Goal: Find contact information: Find contact information

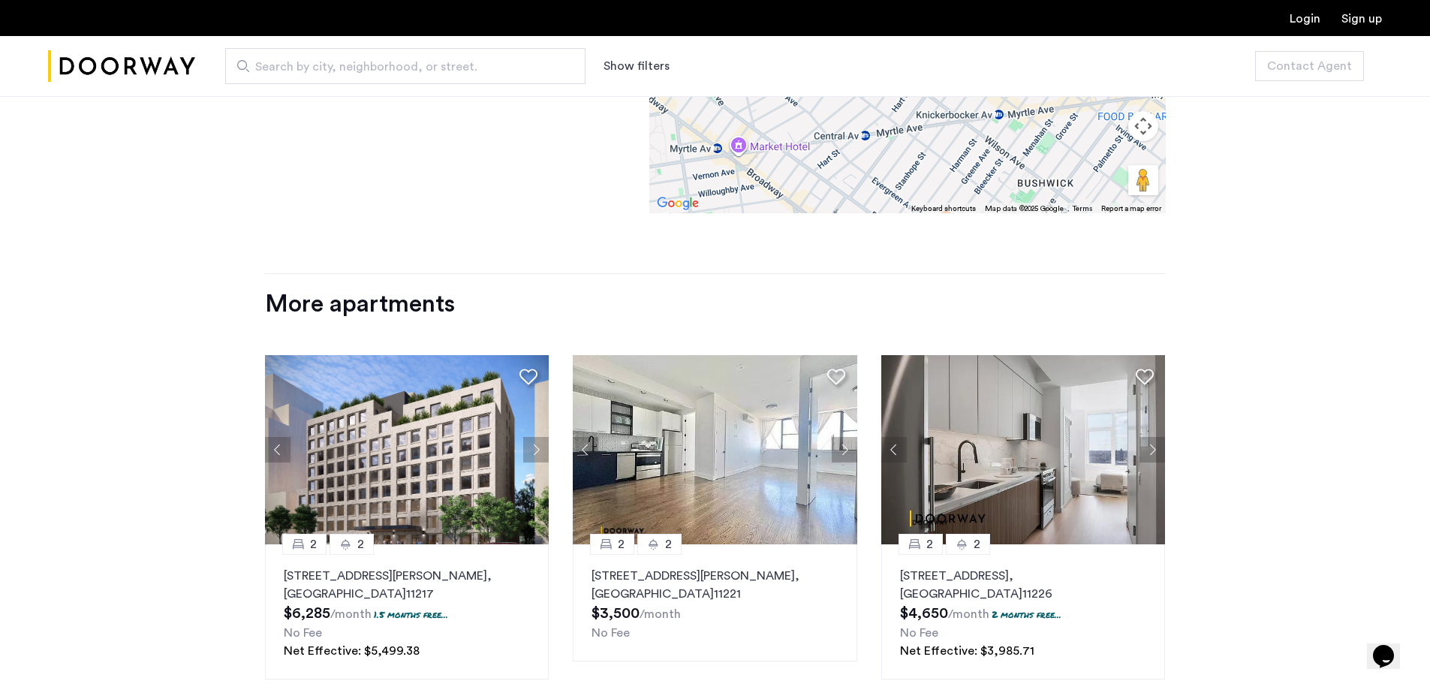
scroll to position [1441, 0]
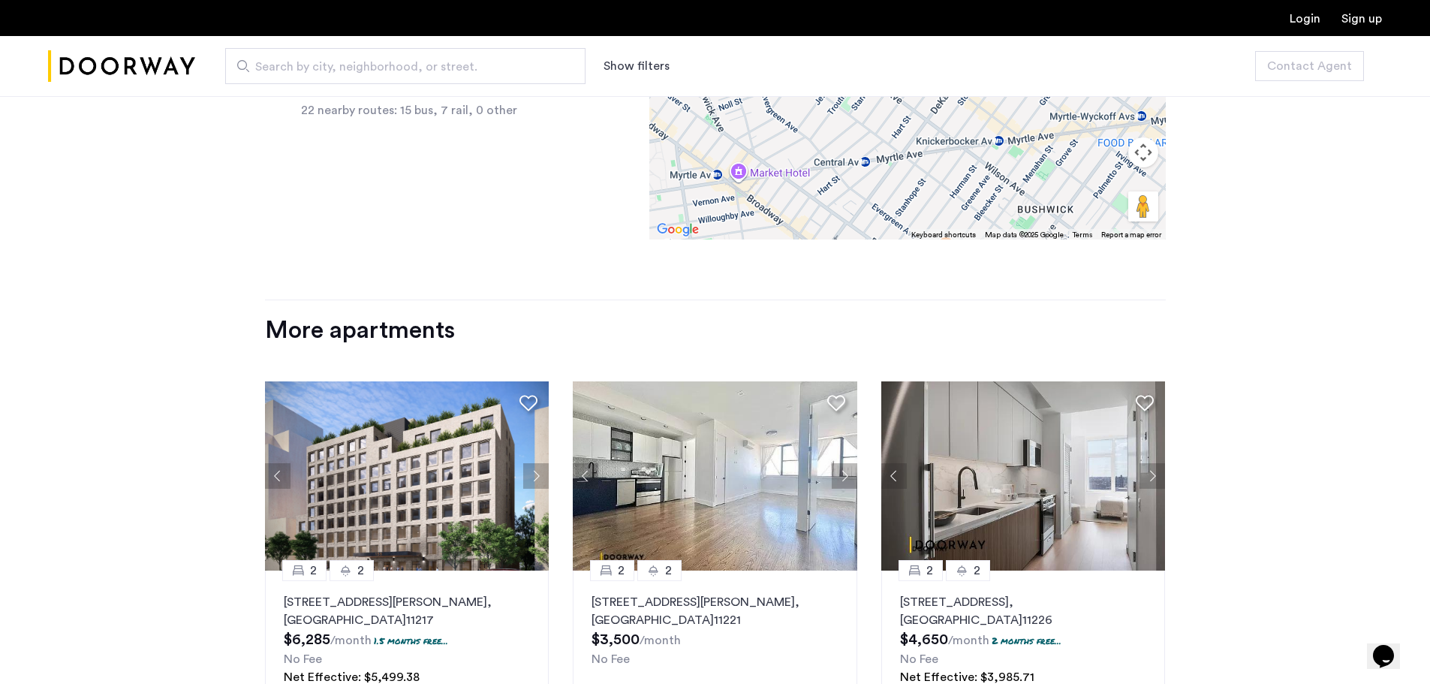
click at [1146, 468] on button "Next apartment" at bounding box center [1153, 476] width 26 height 26
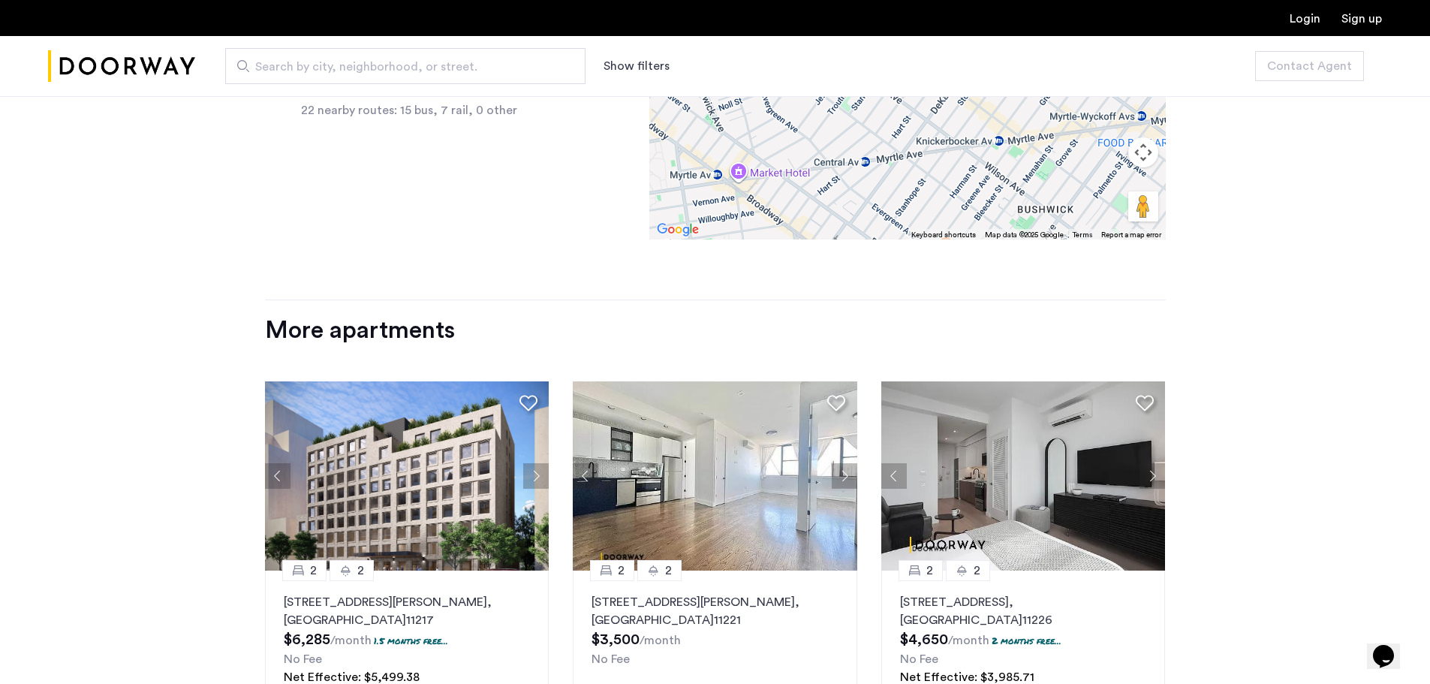
click at [1146, 468] on button "Next apartment" at bounding box center [1153, 476] width 26 height 26
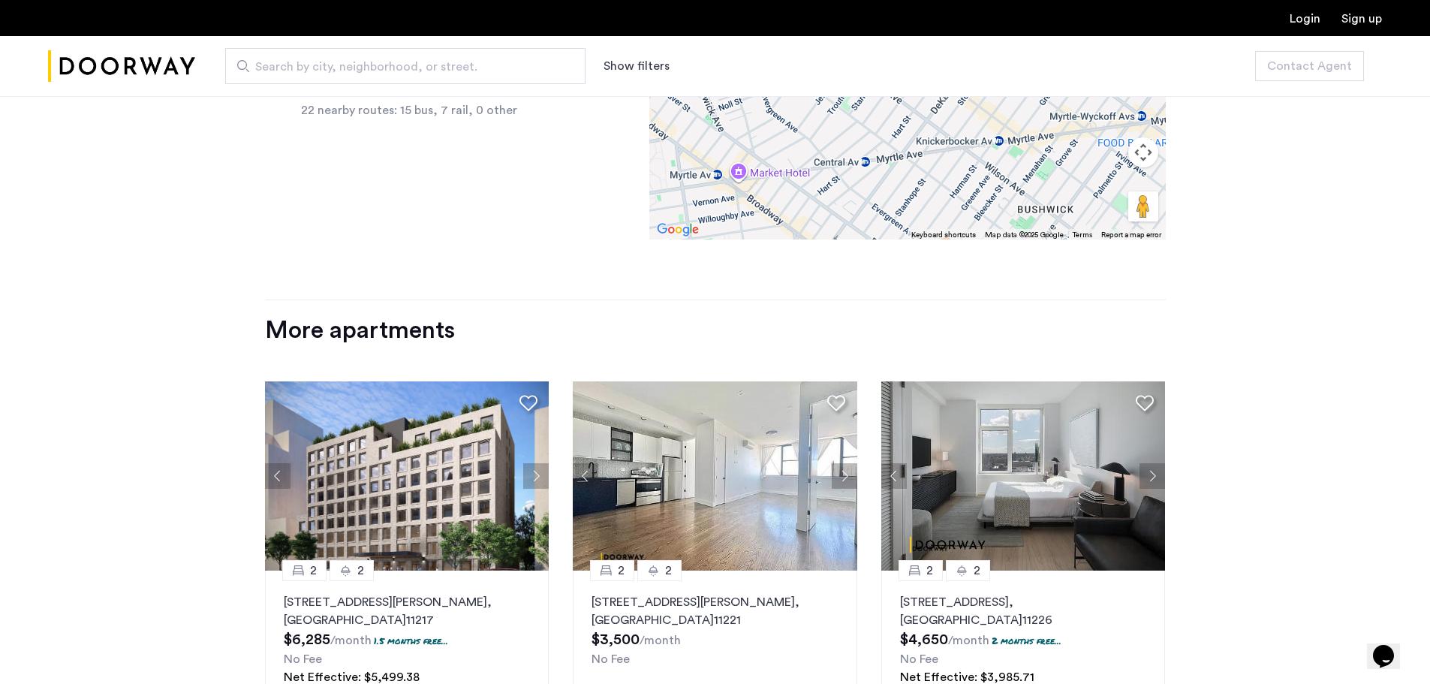
click at [1146, 468] on button "Next apartment" at bounding box center [1153, 476] width 26 height 26
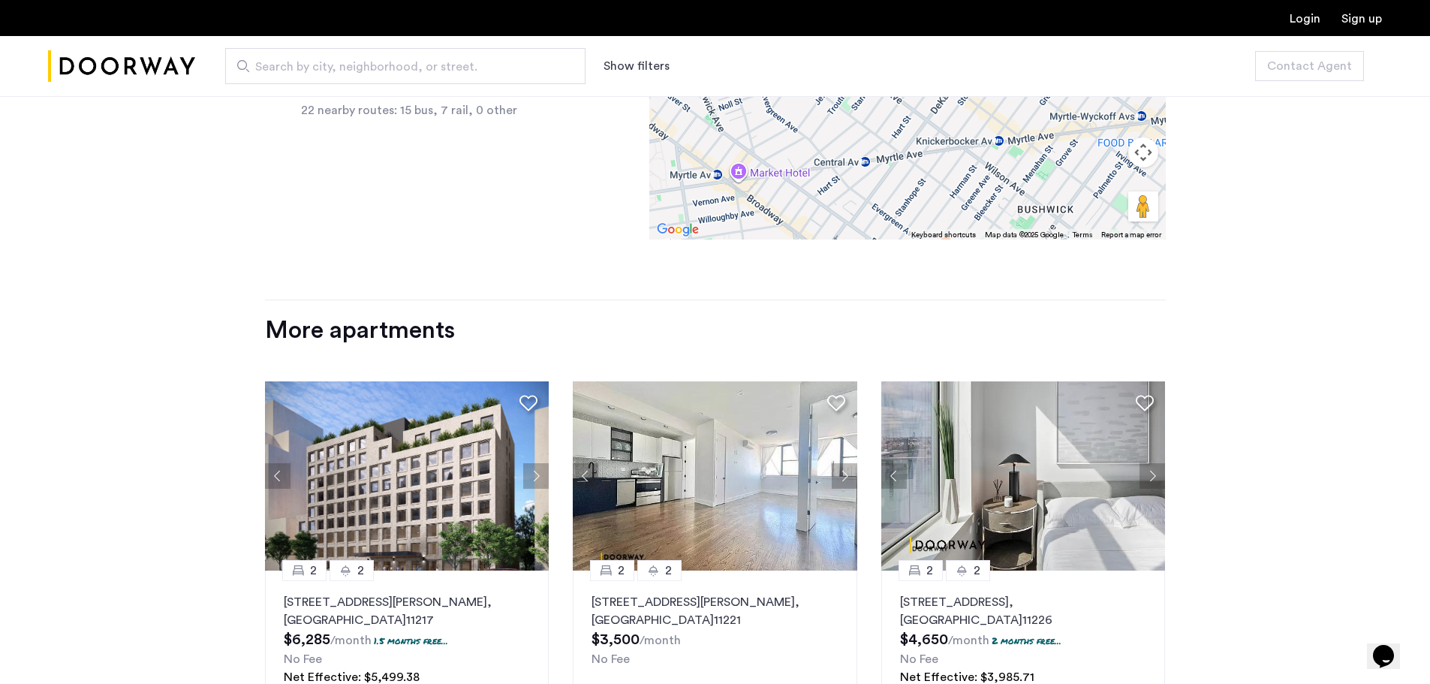
click at [1067, 468] on img at bounding box center [1023, 475] width 285 height 189
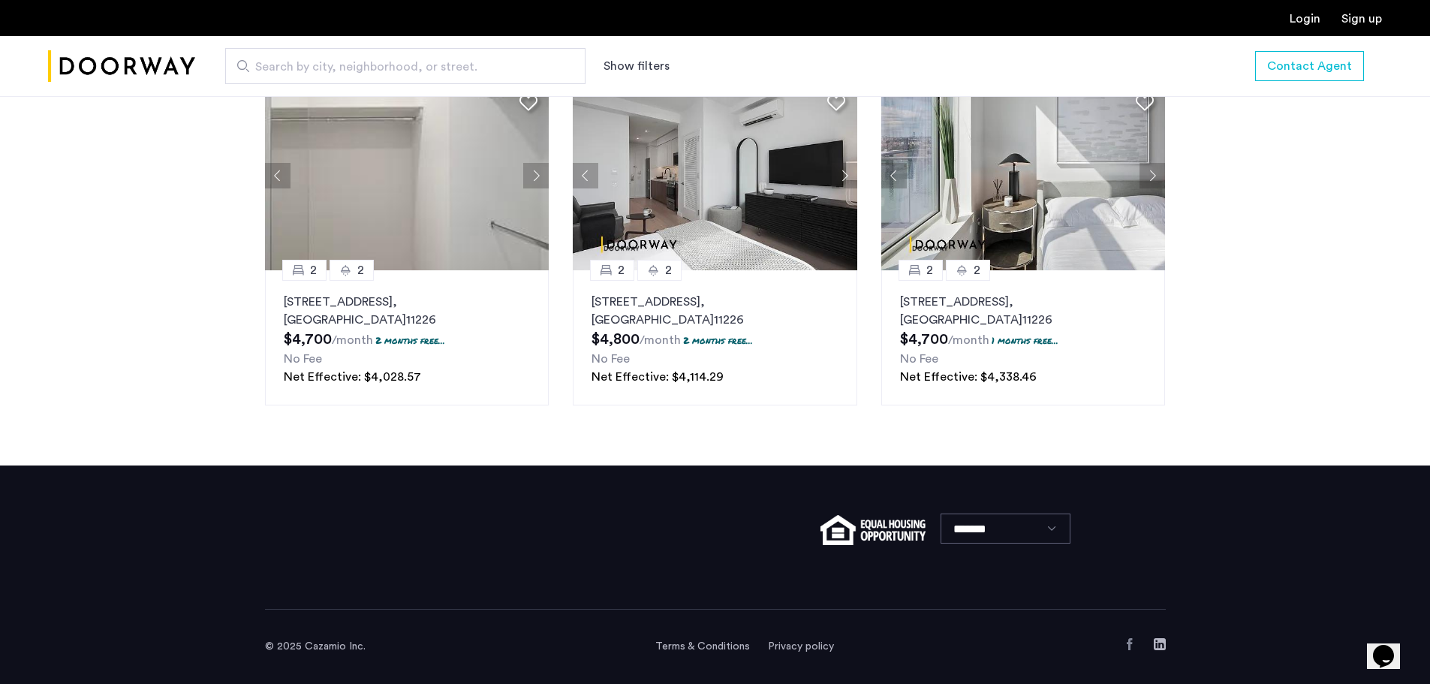
scroll to position [1935, 0]
click at [1129, 646] on use "Facebook" at bounding box center [1129, 644] width 5 height 12
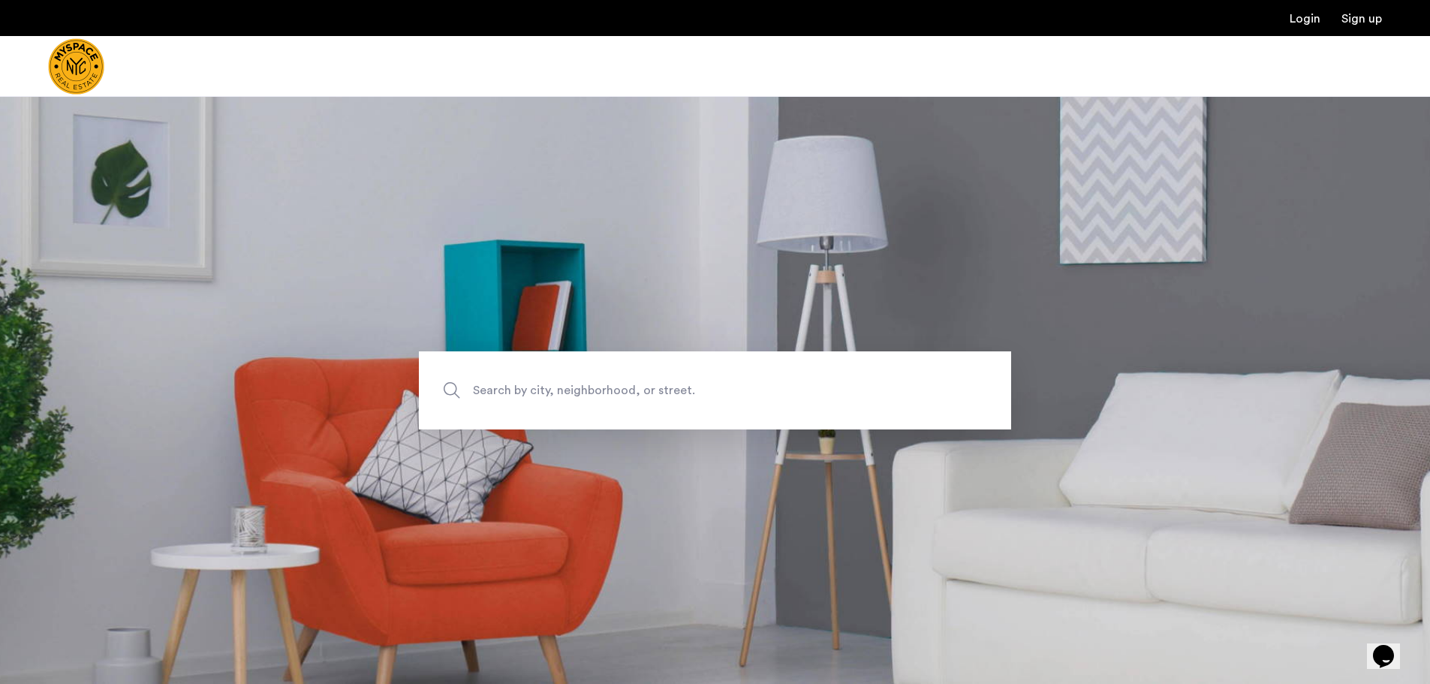
click at [495, 396] on span "Search by city, neighborhood, or street." at bounding box center [680, 390] width 414 height 20
click at [495, 396] on input "Search by city, neighborhood, or street." at bounding box center [715, 390] width 592 height 78
type input "**********"
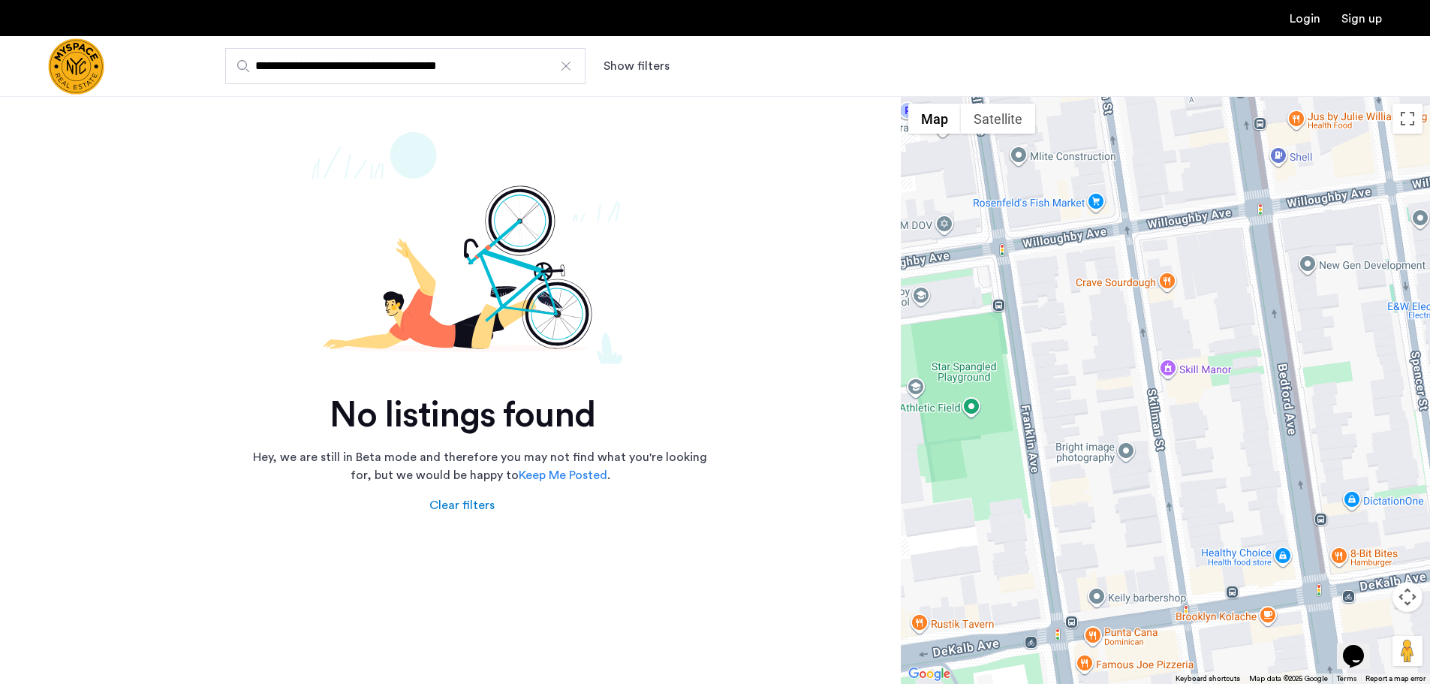
click at [627, 70] on button "Show filters" at bounding box center [637, 66] width 66 height 18
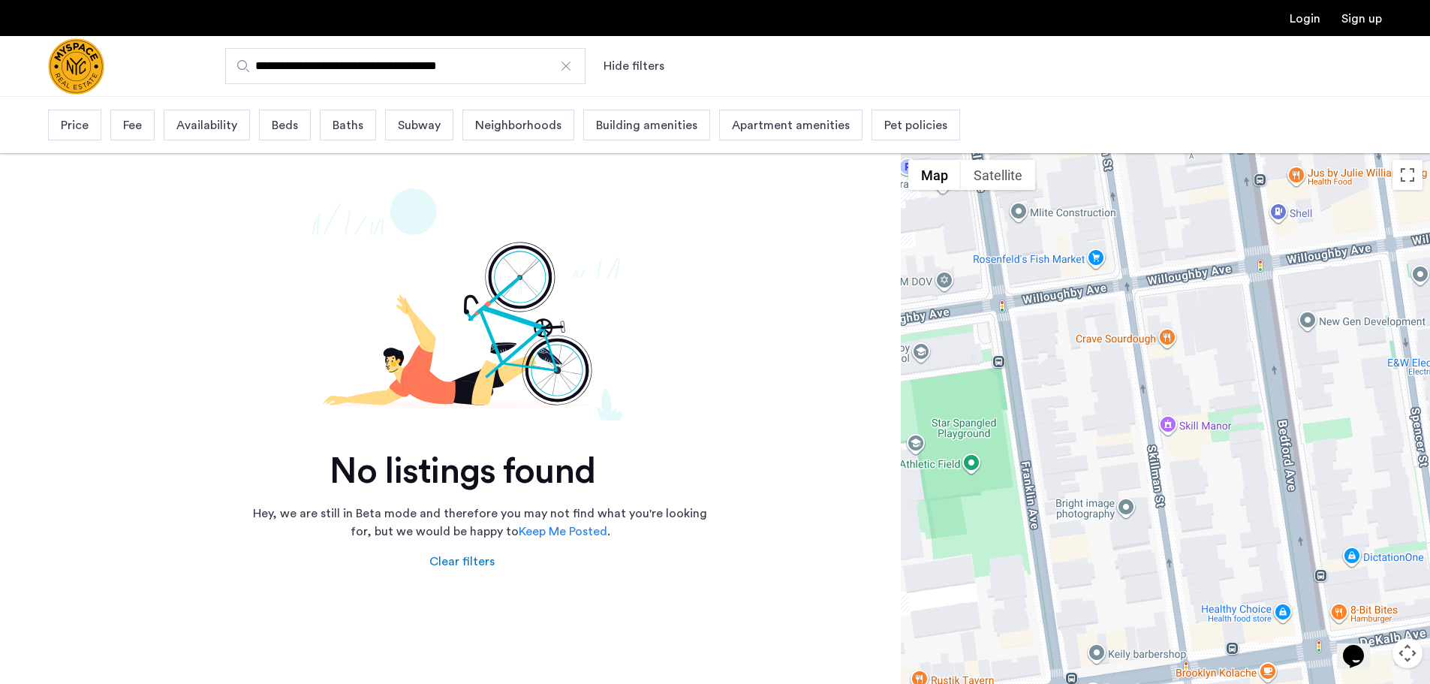
click at [83, 117] on span "Price" at bounding box center [75, 125] width 28 height 18
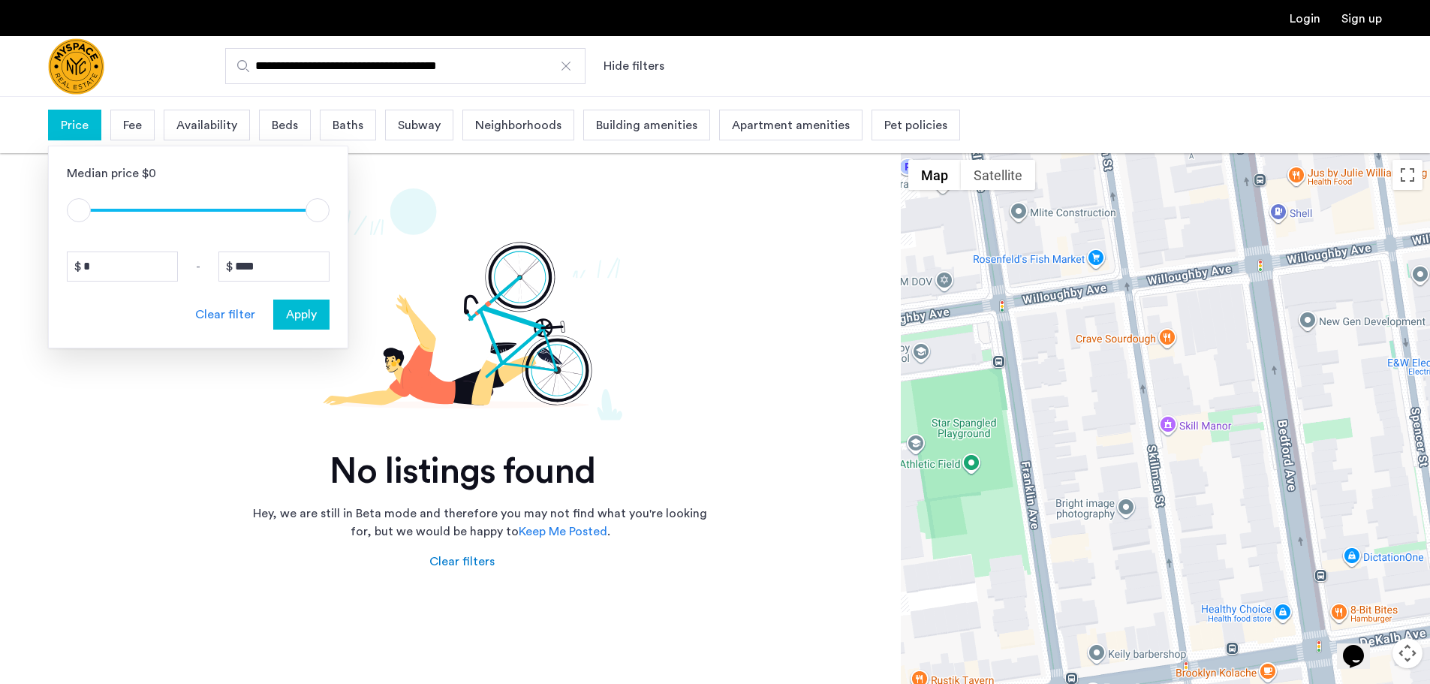
click at [116, 119] on div "Fee" at bounding box center [132, 125] width 44 height 31
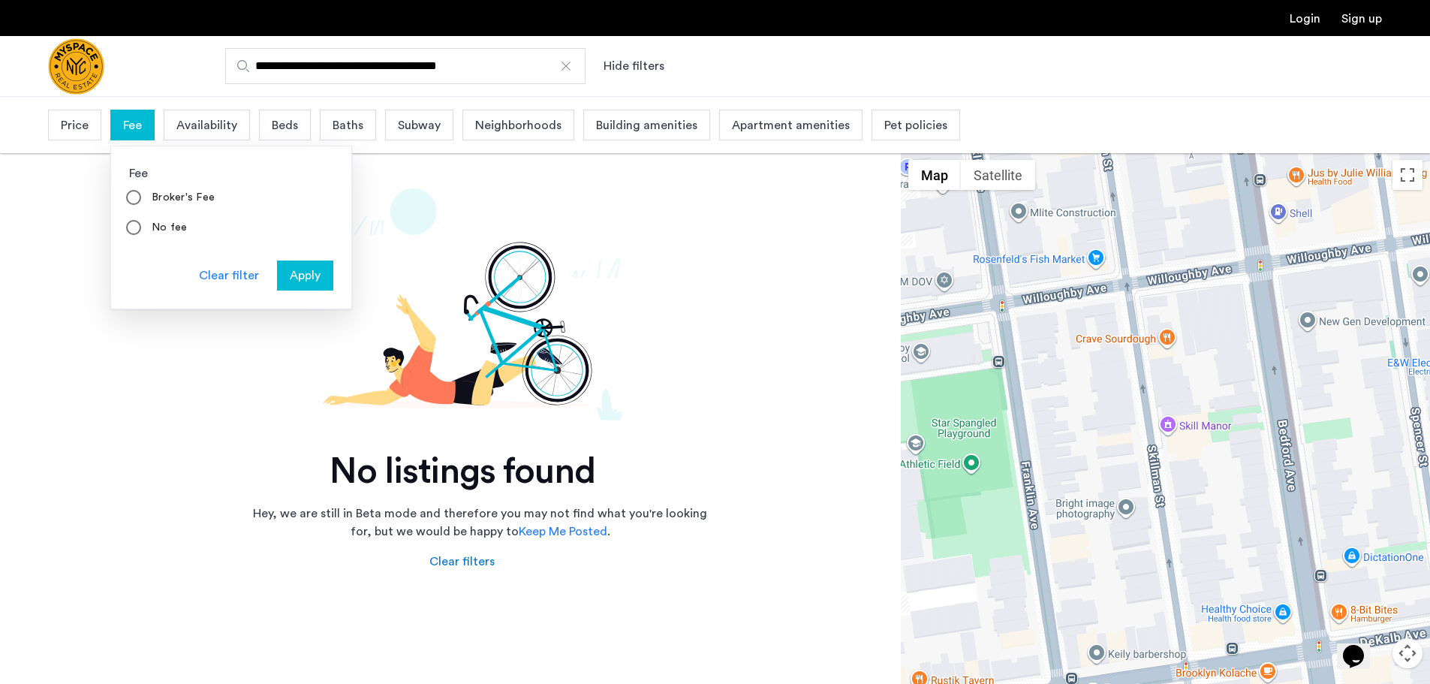
drag, startPoint x: 171, startPoint y: 125, endPoint x: 279, endPoint y: 131, distance: 107.5
click at [187, 128] on div "Availability" at bounding box center [207, 125] width 86 height 31
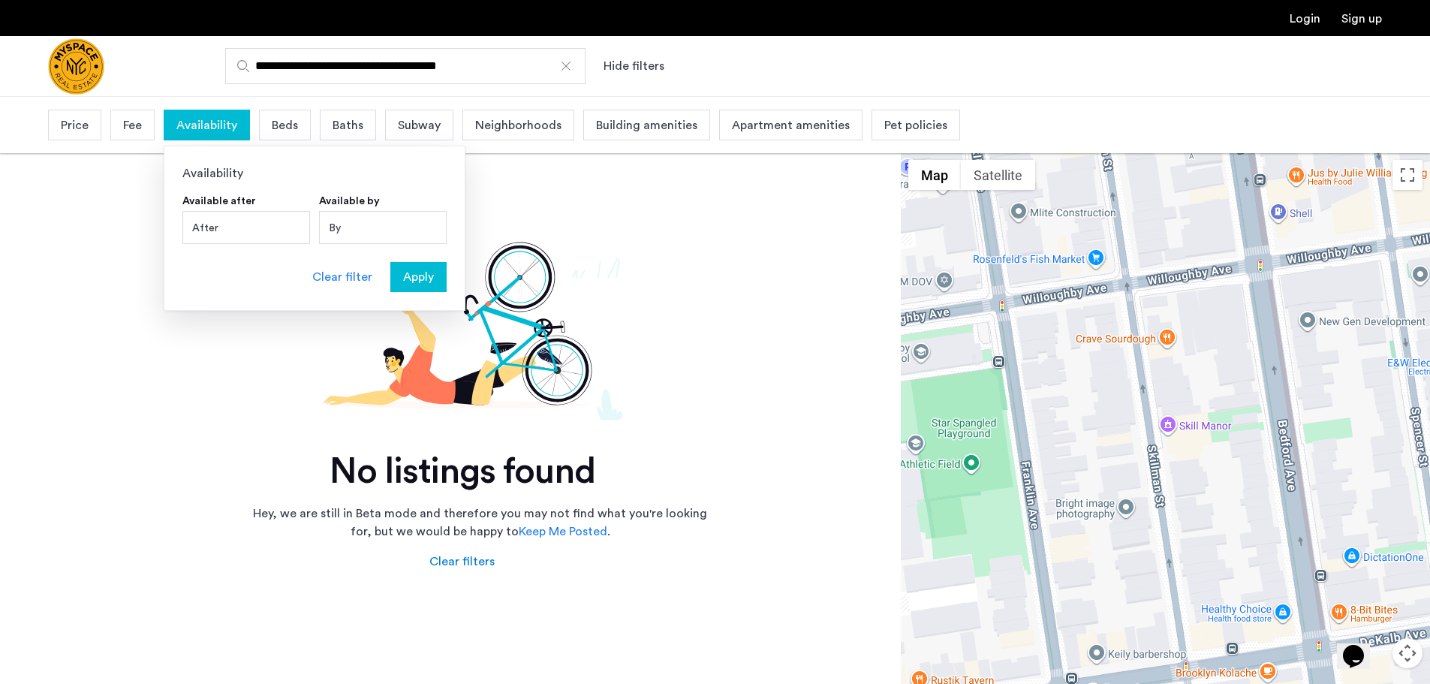
click at [325, 138] on div "Price Fee Availability Availability Available after After AUGUST 2025 AUGUST 20…" at bounding box center [504, 125] width 912 height 38
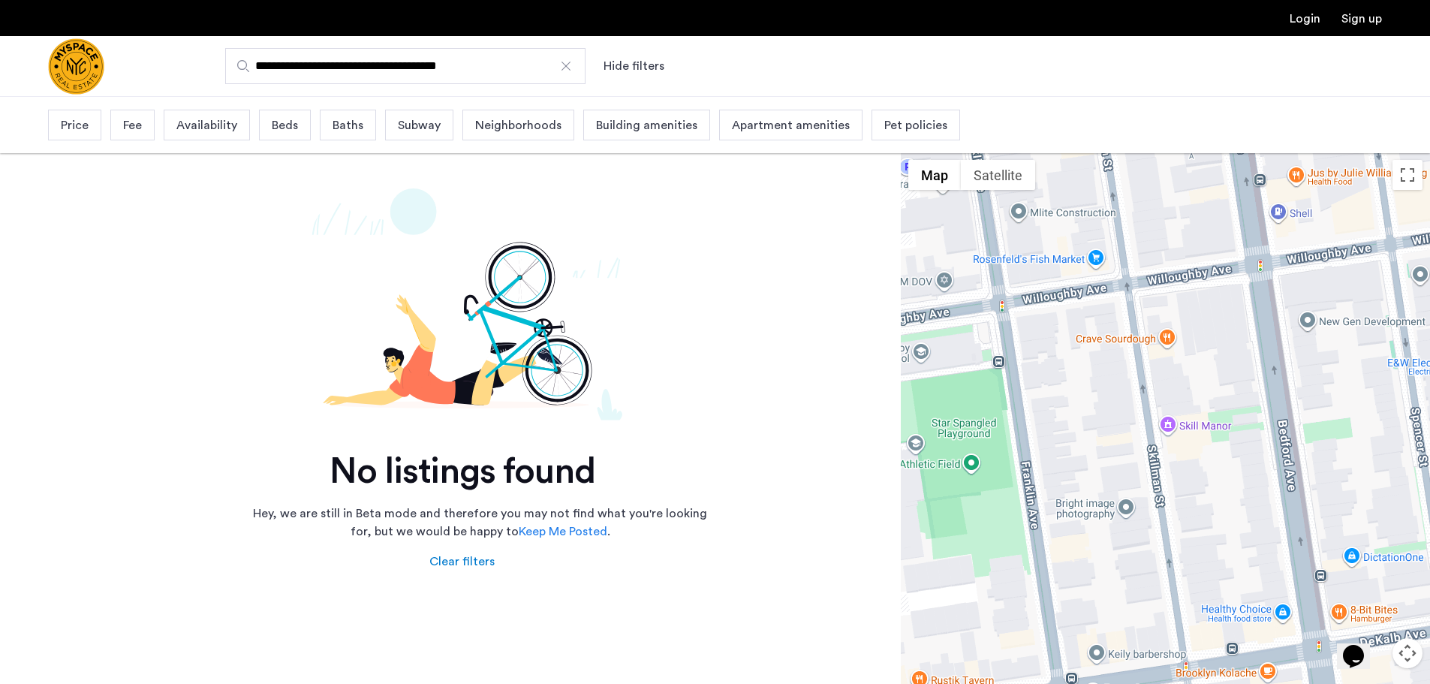
click at [441, 135] on div "Subway" at bounding box center [419, 125] width 68 height 31
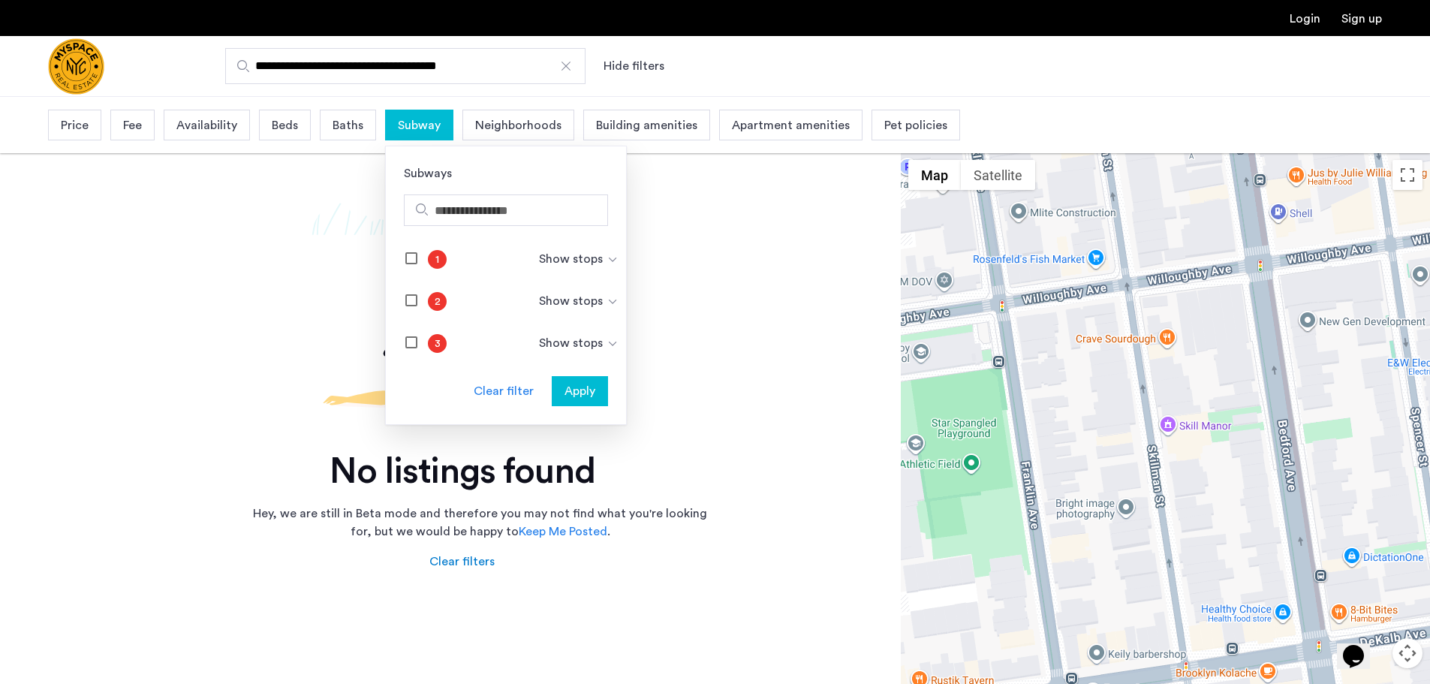
drag, startPoint x: 379, startPoint y: 68, endPoint x: 252, endPoint y: 75, distance: 127.1
click at [252, 75] on input "**********" at bounding box center [405, 66] width 360 height 36
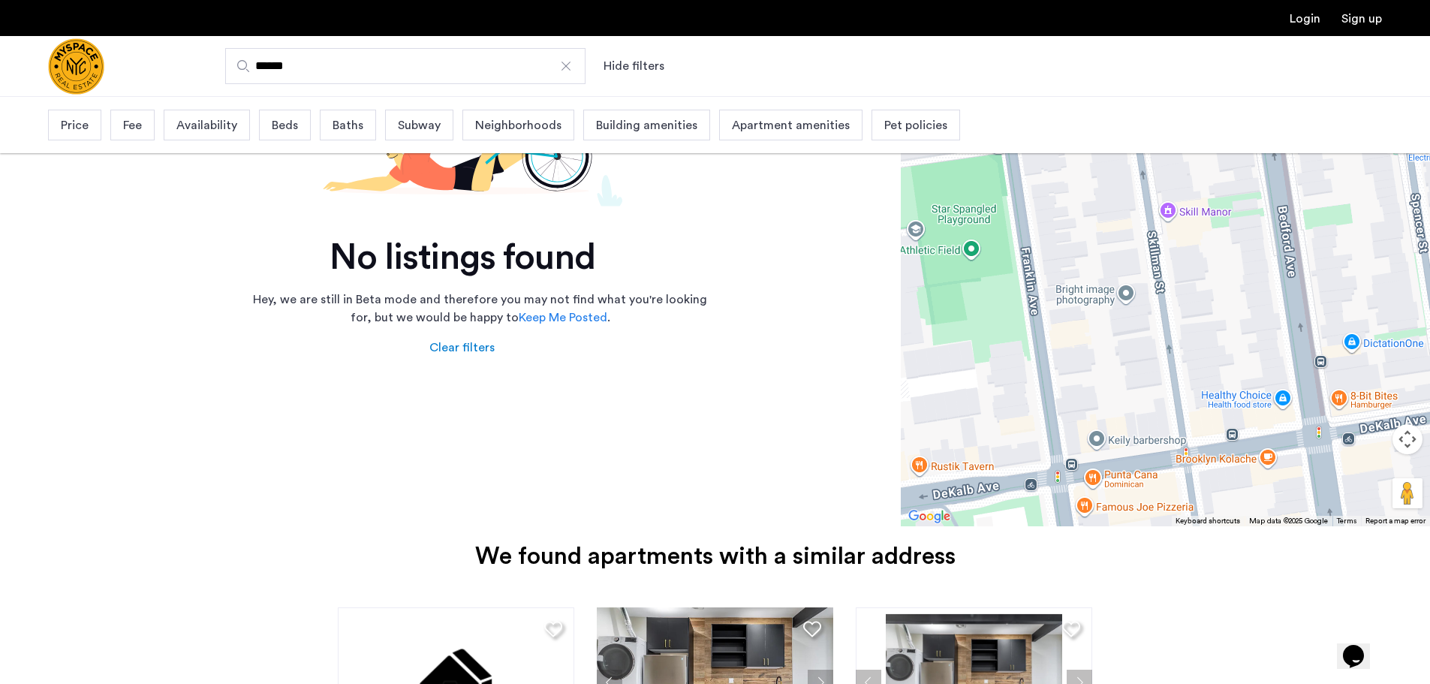
scroll to position [75, 0]
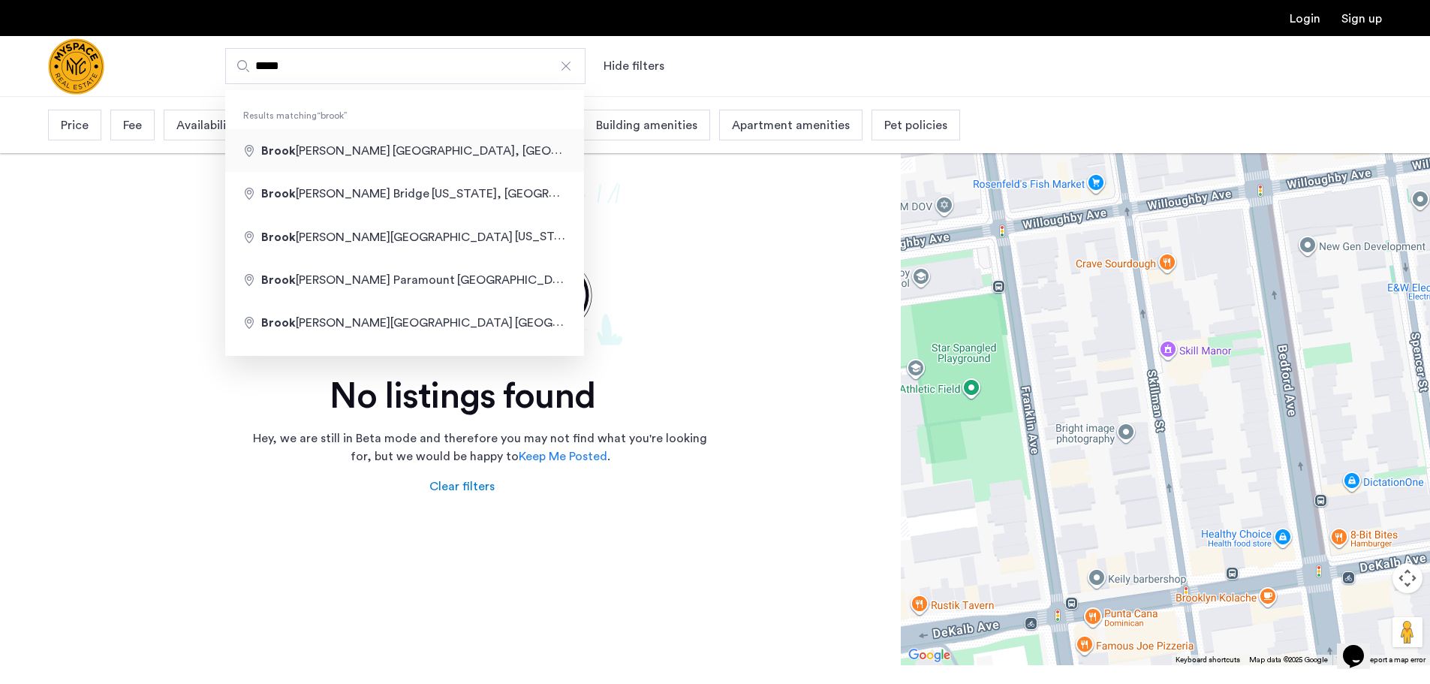
type input "**********"
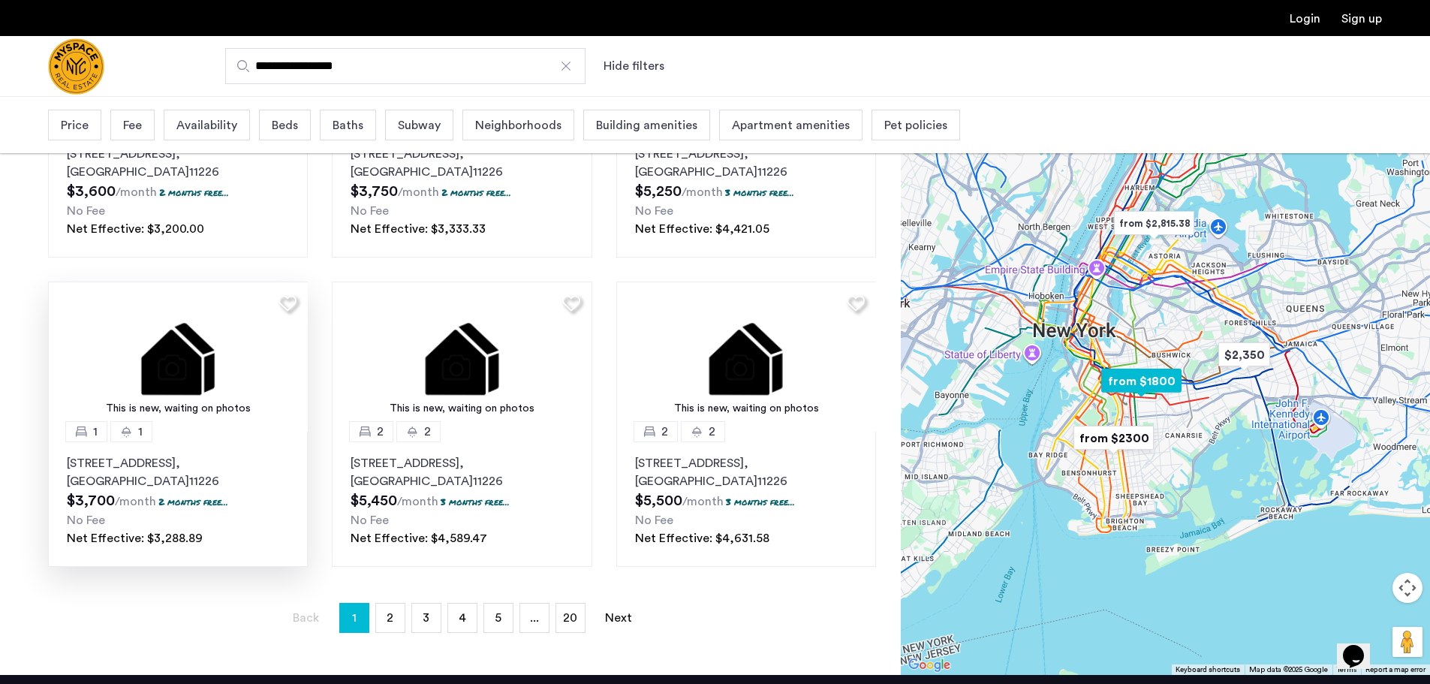
scroll to position [1110, 0]
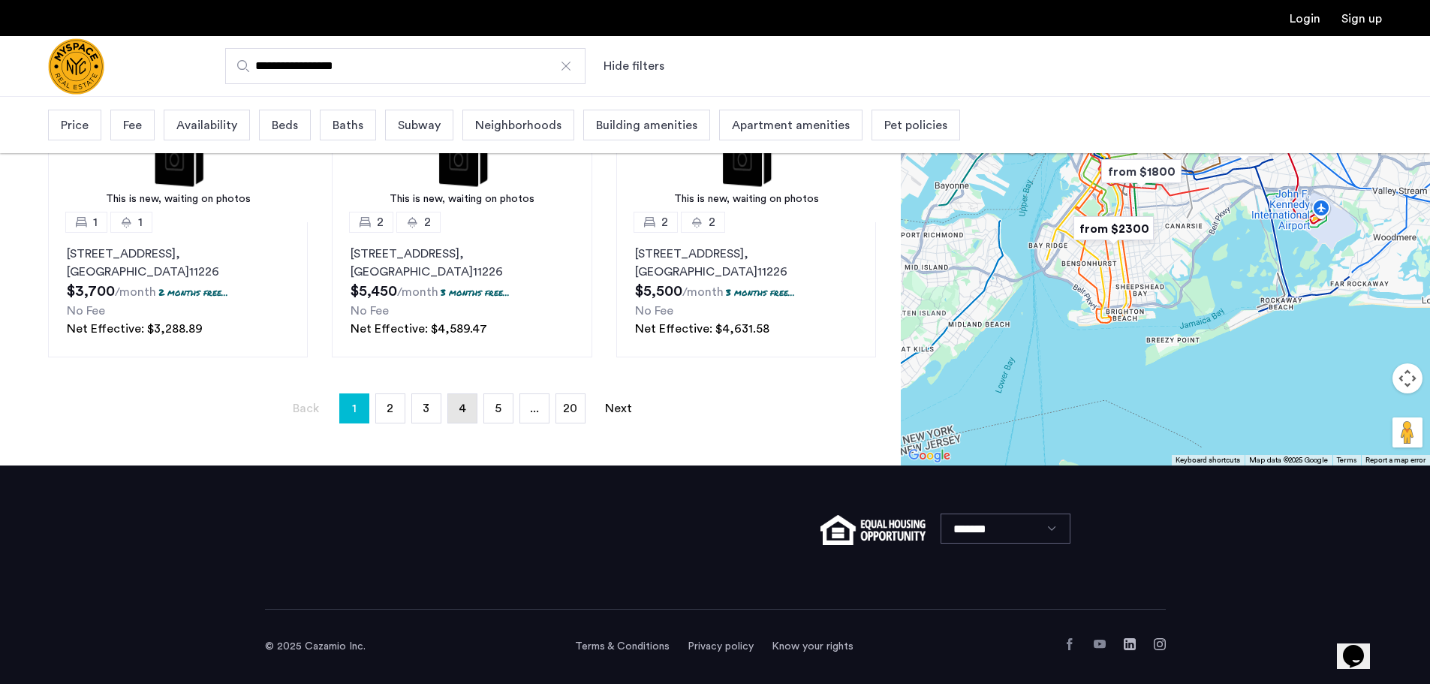
click at [476, 412] on link "page 4" at bounding box center [462, 408] width 29 height 29
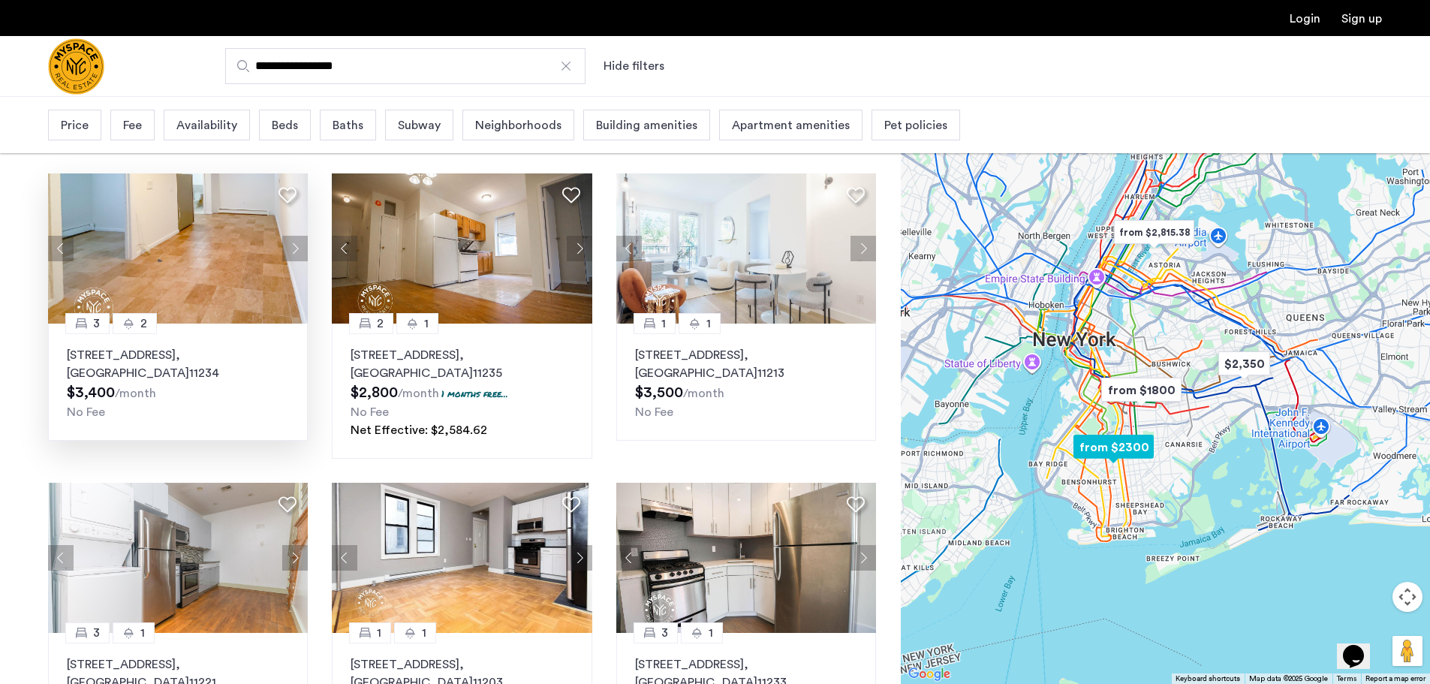
scroll to position [976, 0]
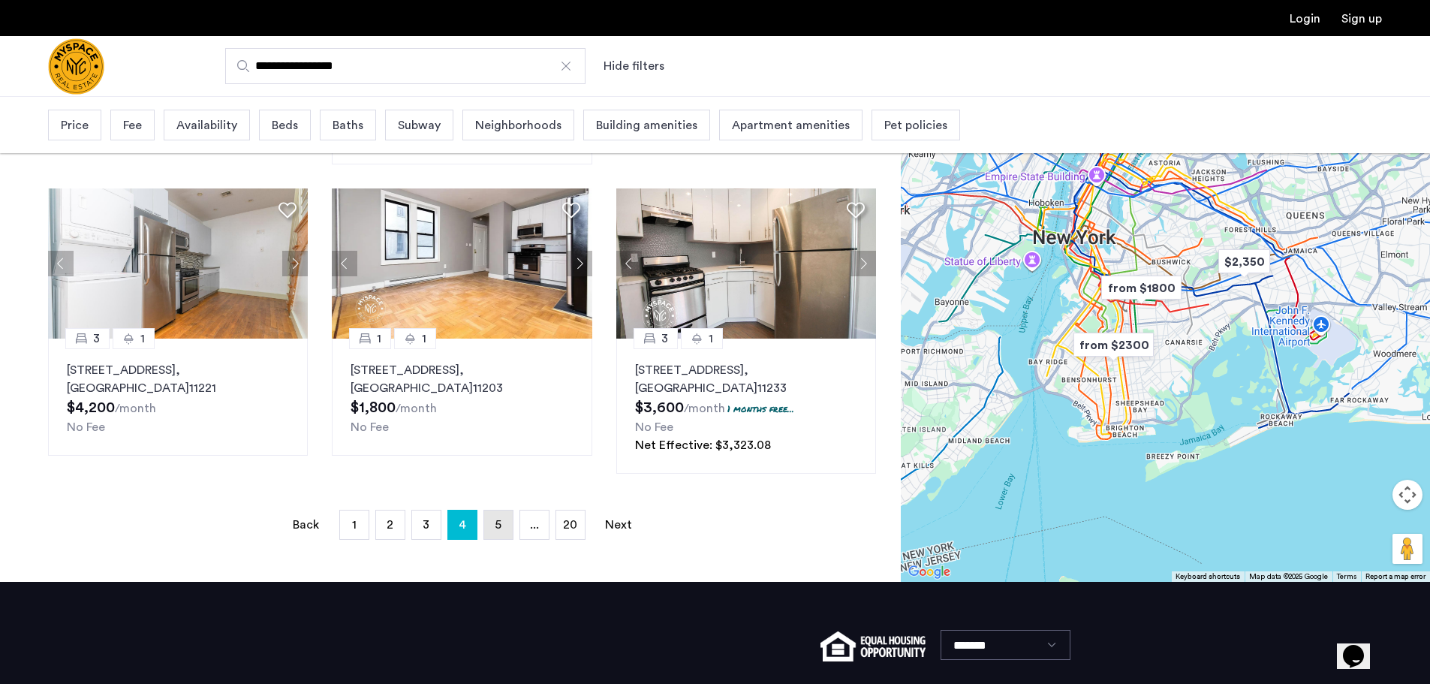
click at [502, 532] on link "page 5" at bounding box center [498, 525] width 29 height 29
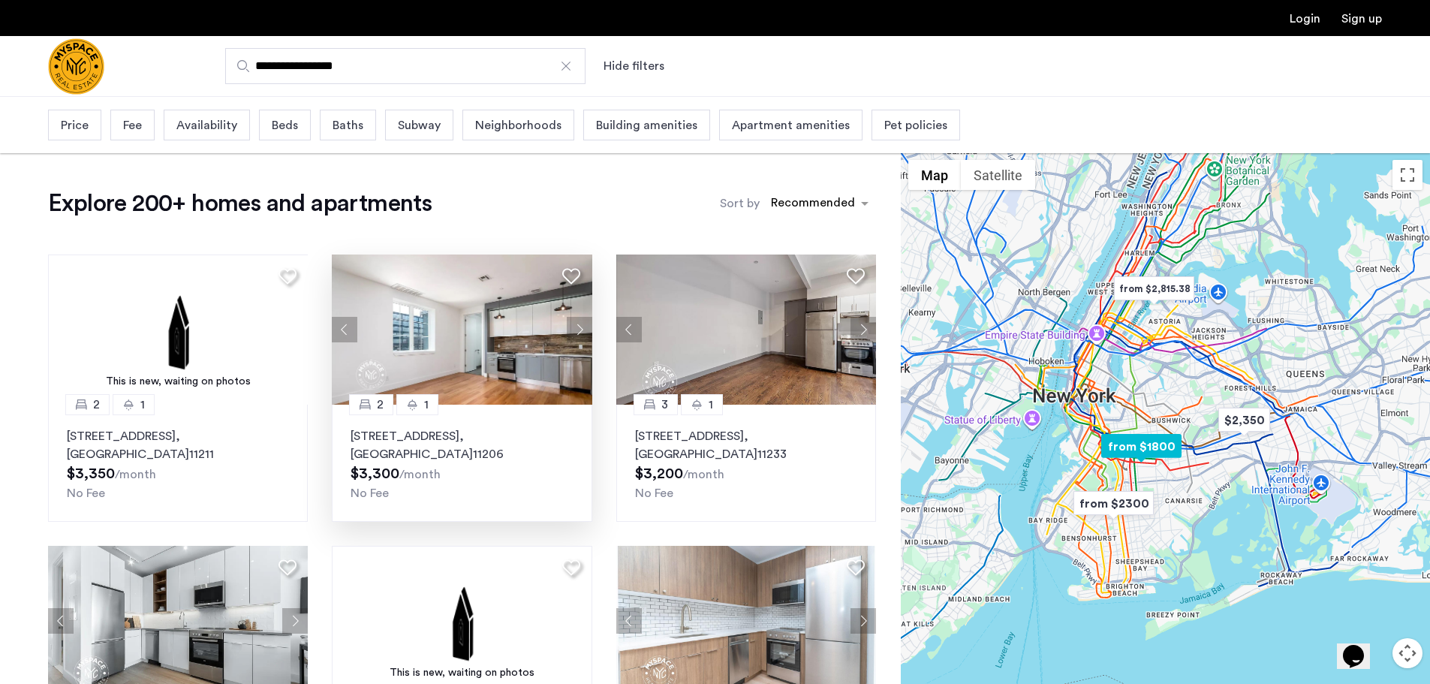
click at [535, 341] on img at bounding box center [462, 330] width 261 height 150
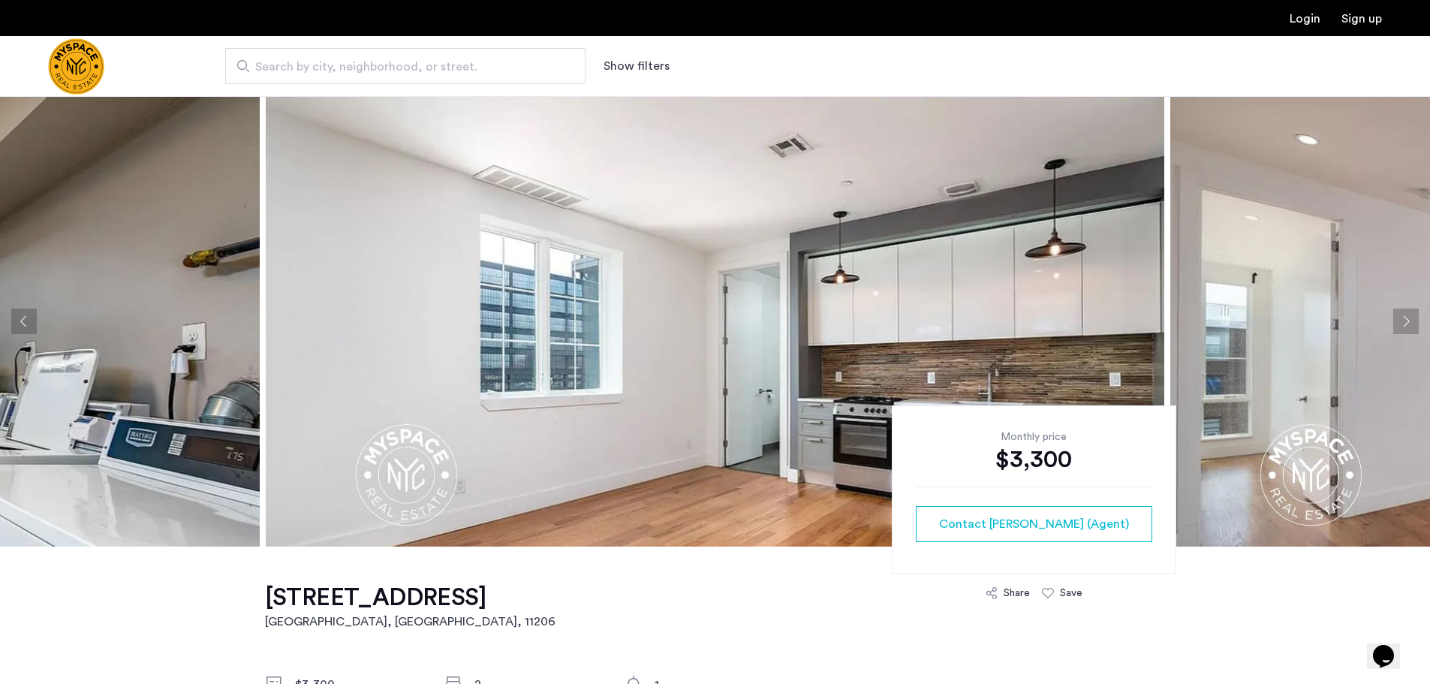
click at [1405, 321] on button "Next apartment" at bounding box center [1406, 322] width 26 height 26
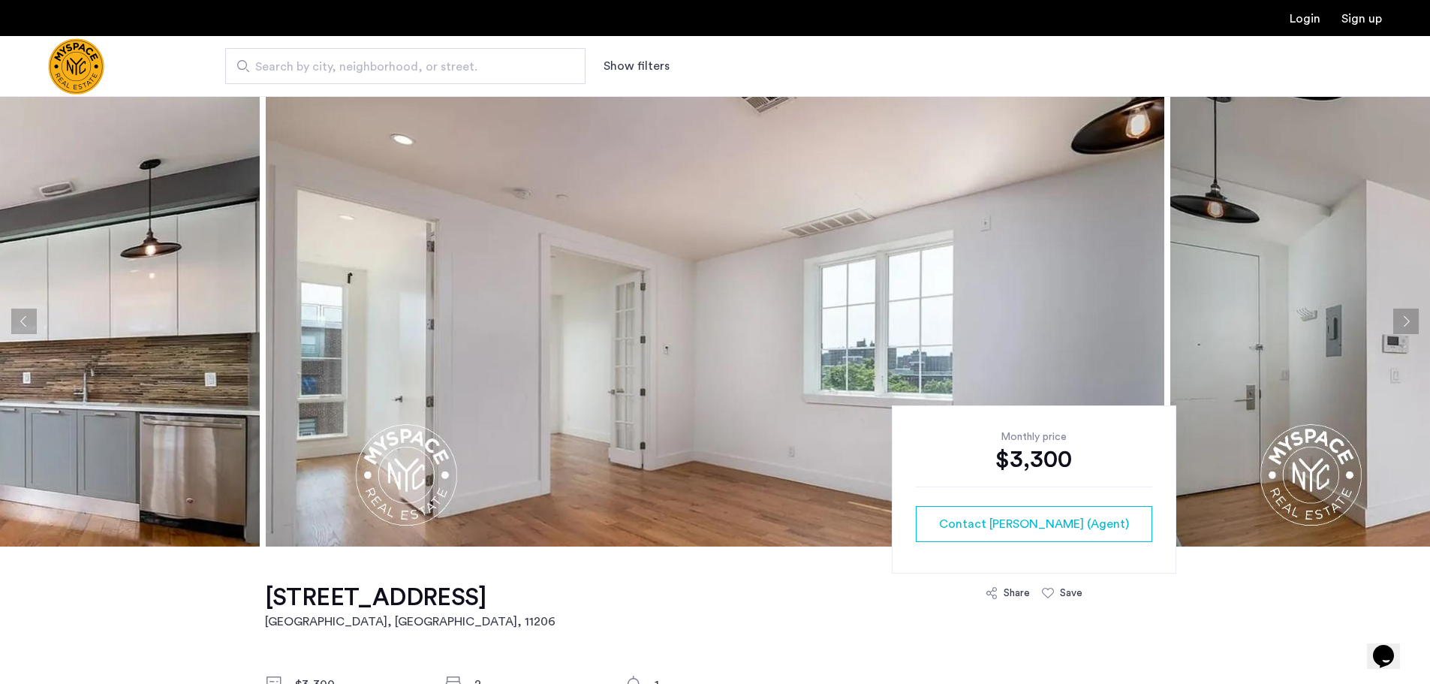
click at [1405, 321] on button "Next apartment" at bounding box center [1406, 322] width 26 height 26
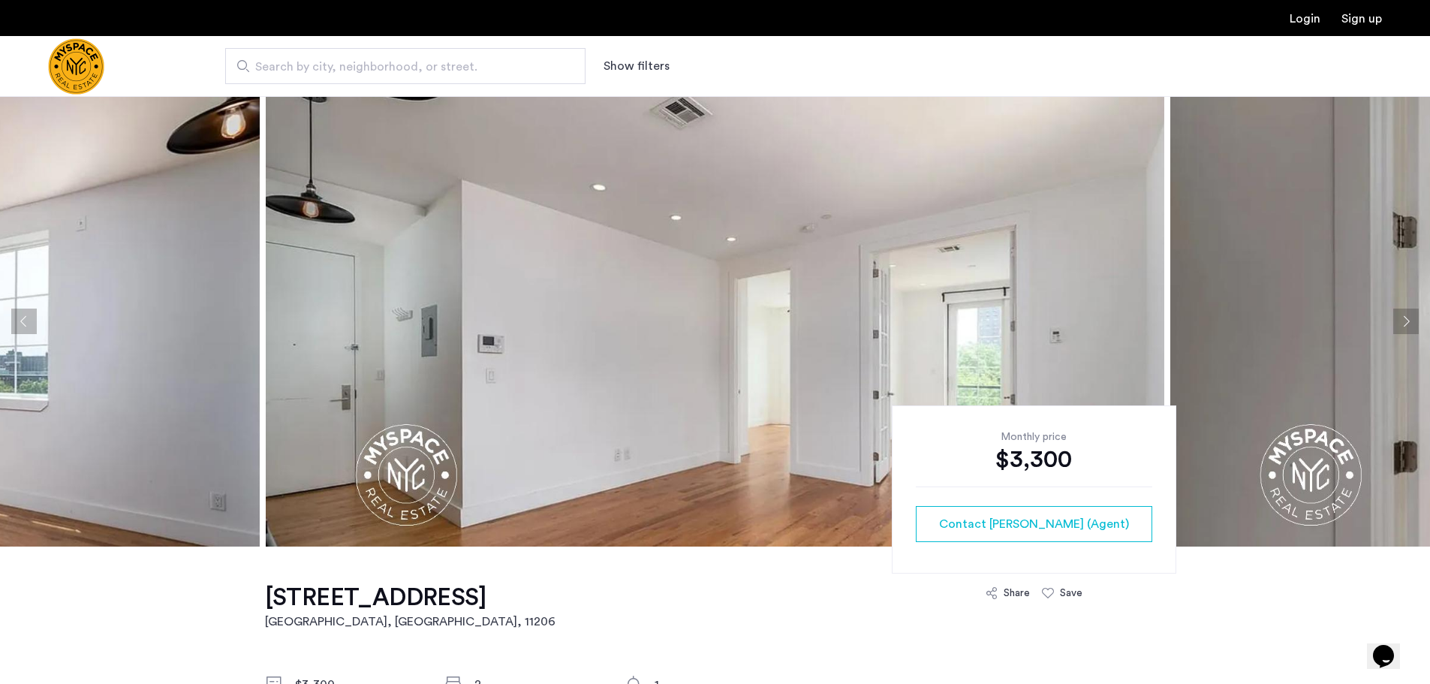
click at [1405, 321] on button "Next apartment" at bounding box center [1406, 322] width 26 height 26
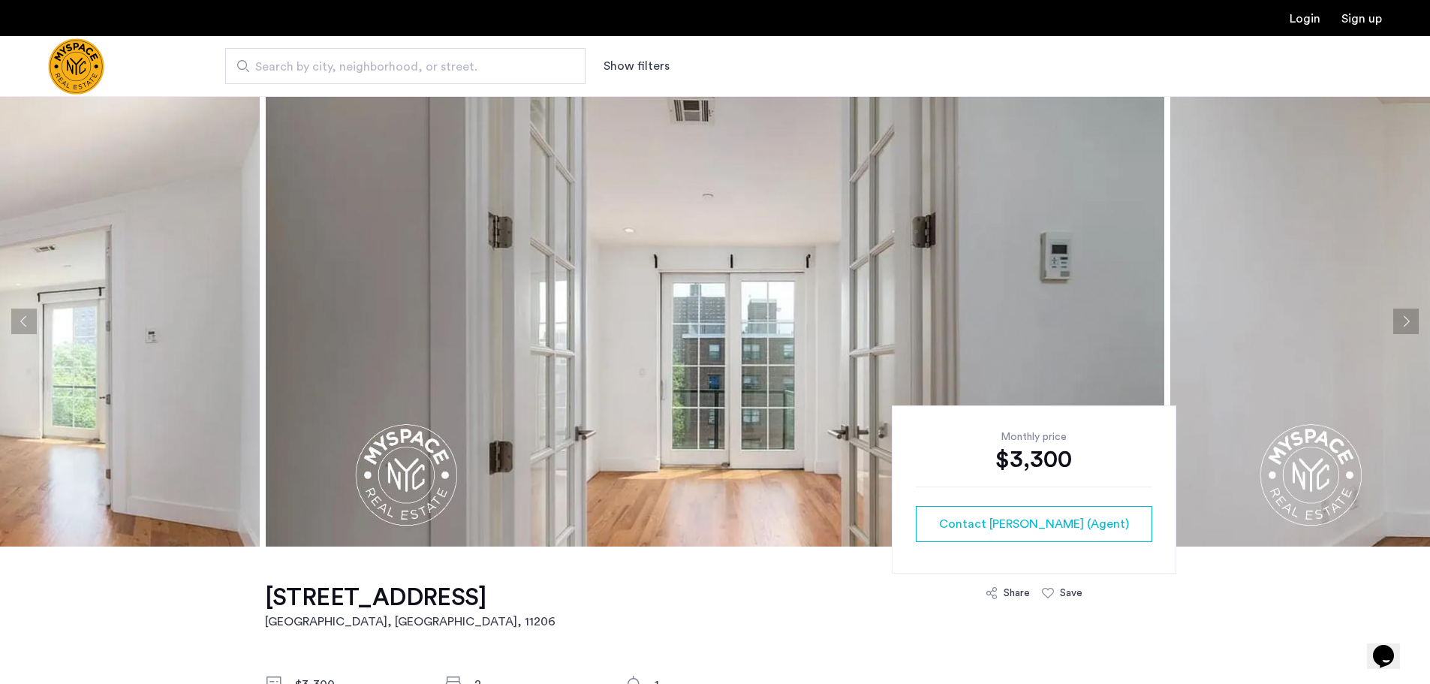
click at [1405, 321] on button "Next apartment" at bounding box center [1406, 322] width 26 height 26
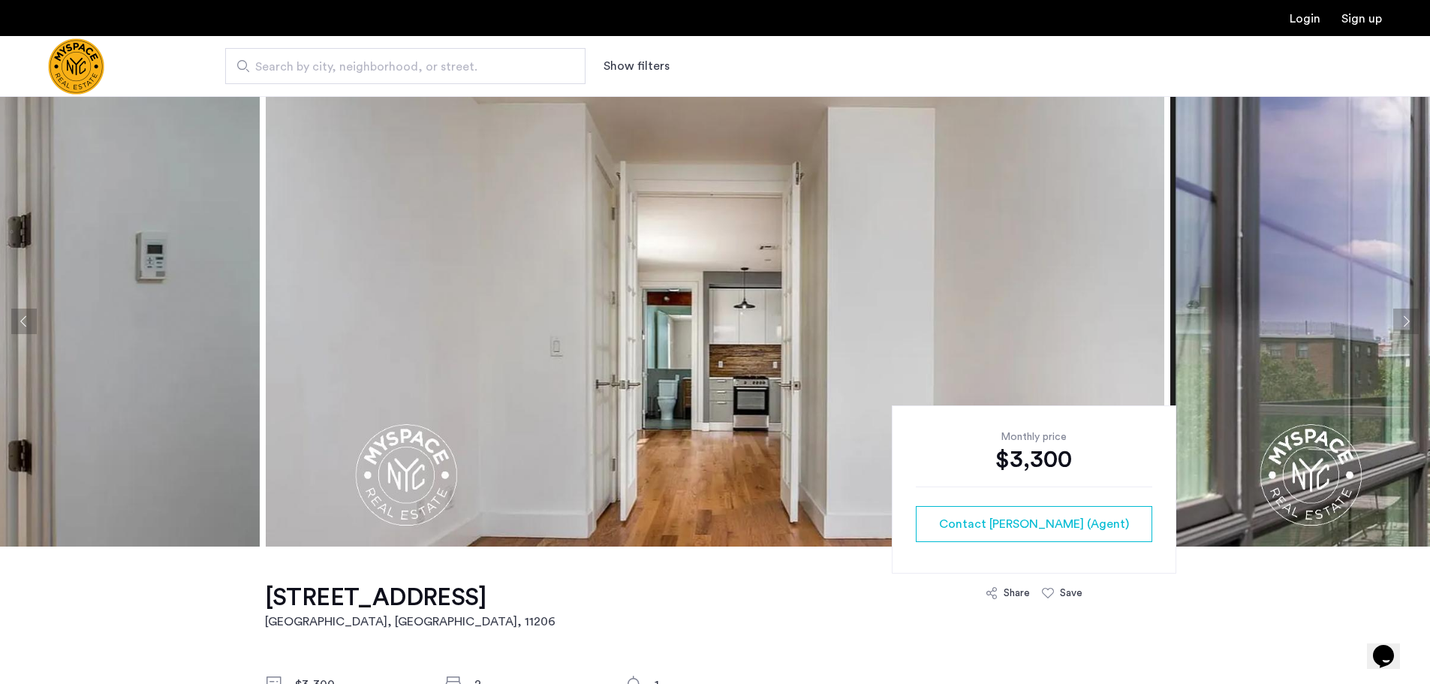
click at [1405, 321] on button "Next apartment" at bounding box center [1406, 322] width 26 height 26
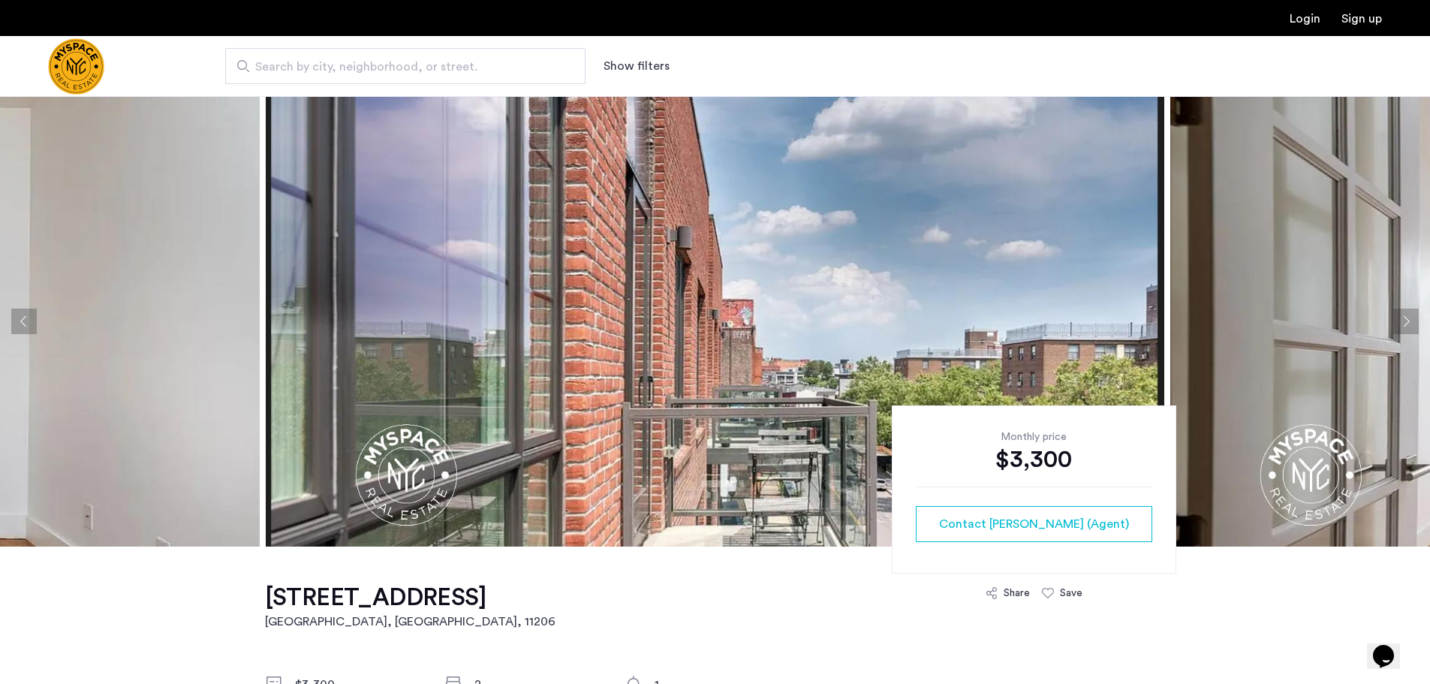
click at [1405, 321] on button "Next apartment" at bounding box center [1406, 322] width 26 height 26
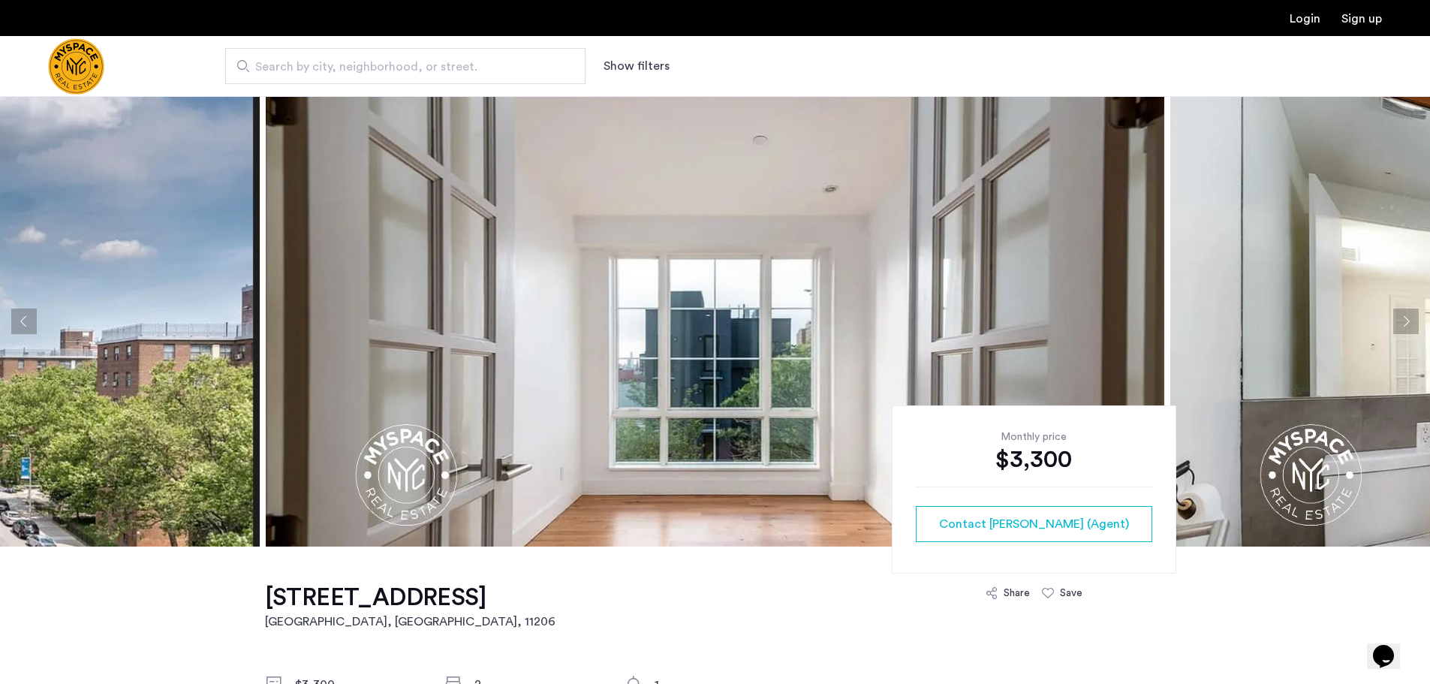
click at [1405, 321] on button "Next apartment" at bounding box center [1406, 322] width 26 height 26
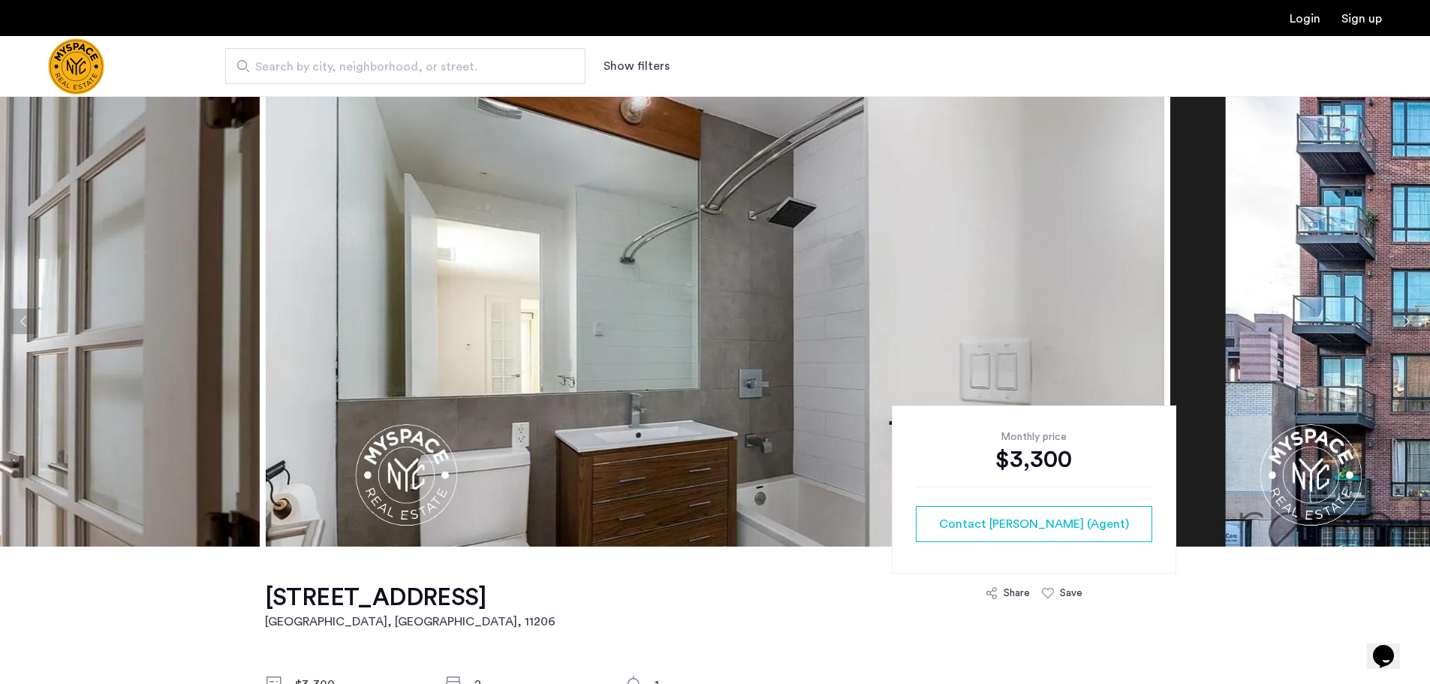
click at [1405, 321] on button "Next apartment" at bounding box center [1406, 322] width 26 height 26
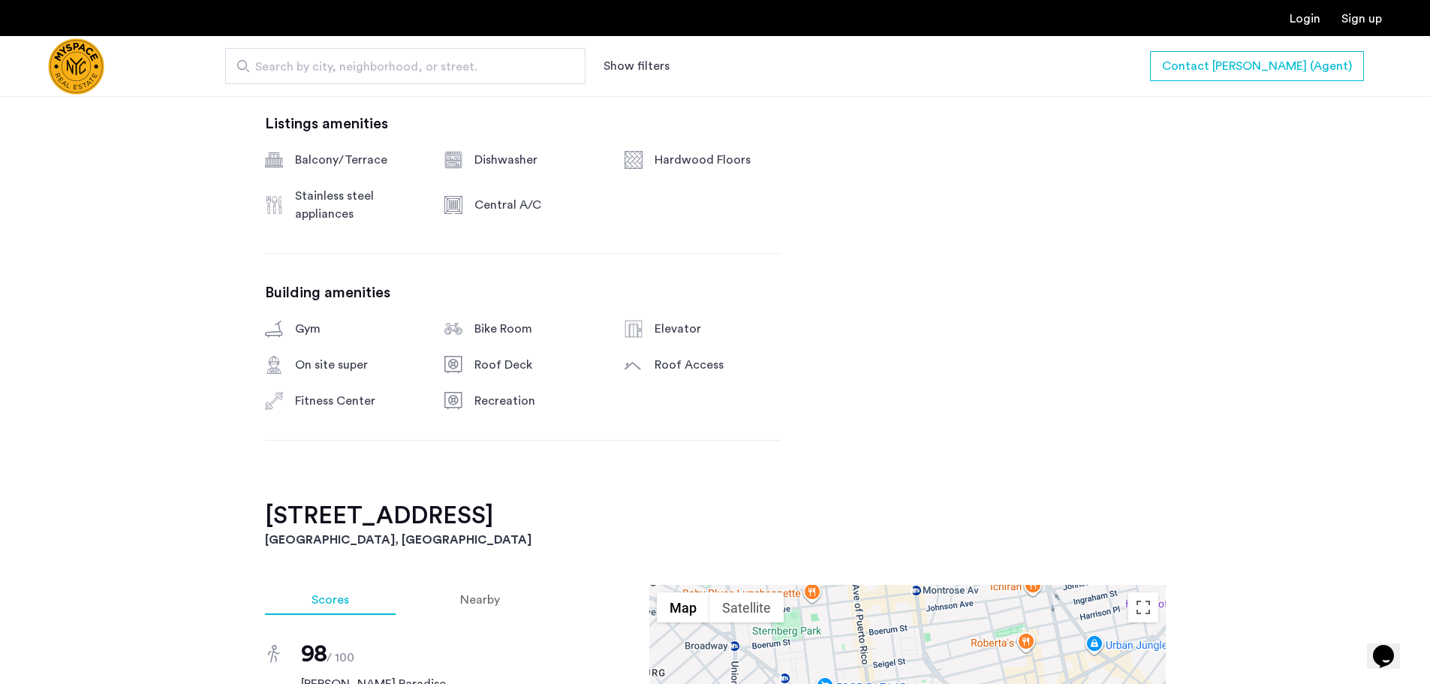
scroll to position [751, 0]
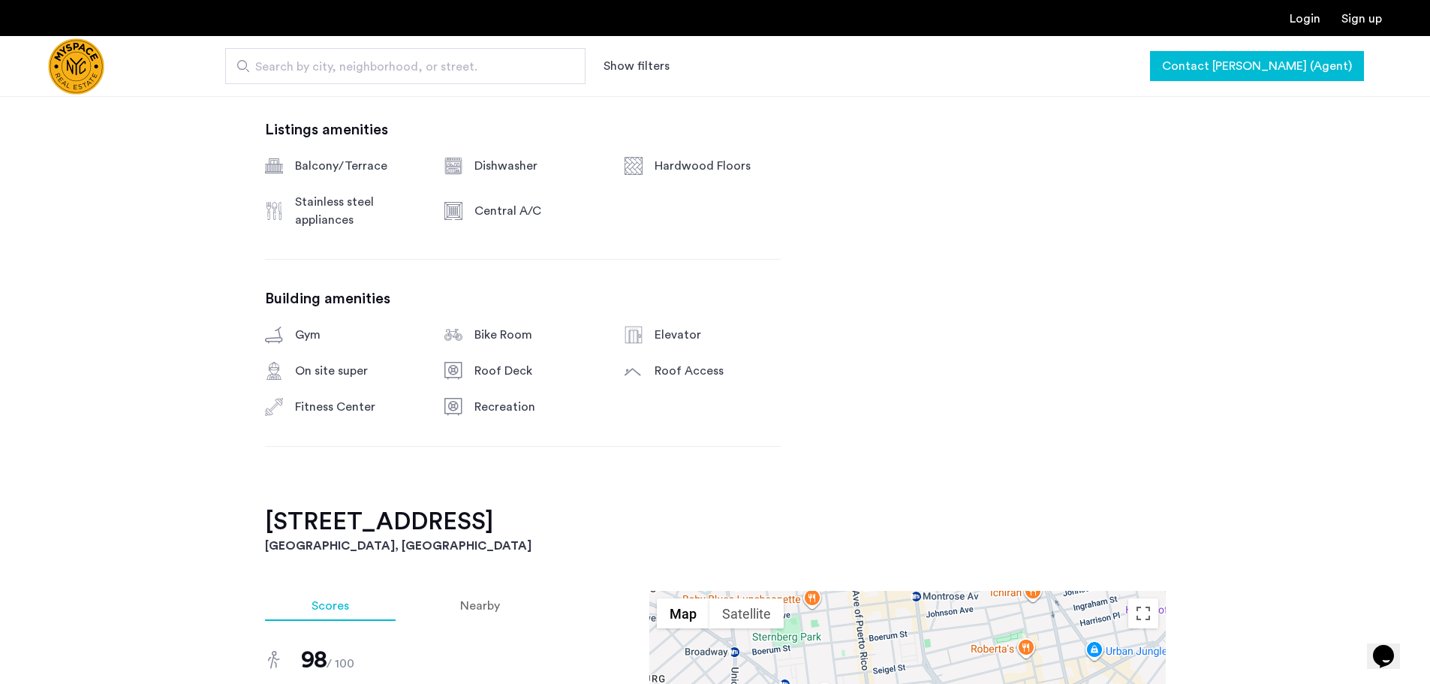
click at [1293, 65] on span "Contact Kevin (Agent)" at bounding box center [1257, 66] width 190 height 18
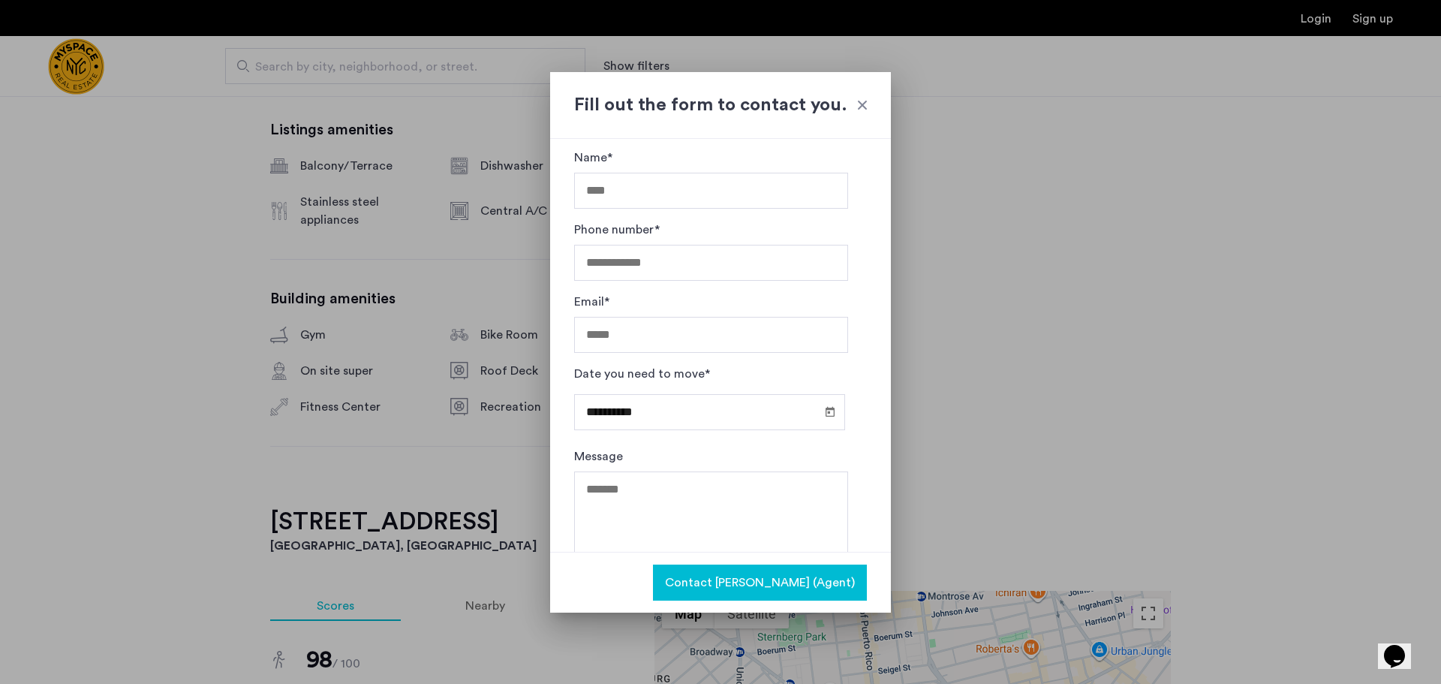
scroll to position [0, 0]
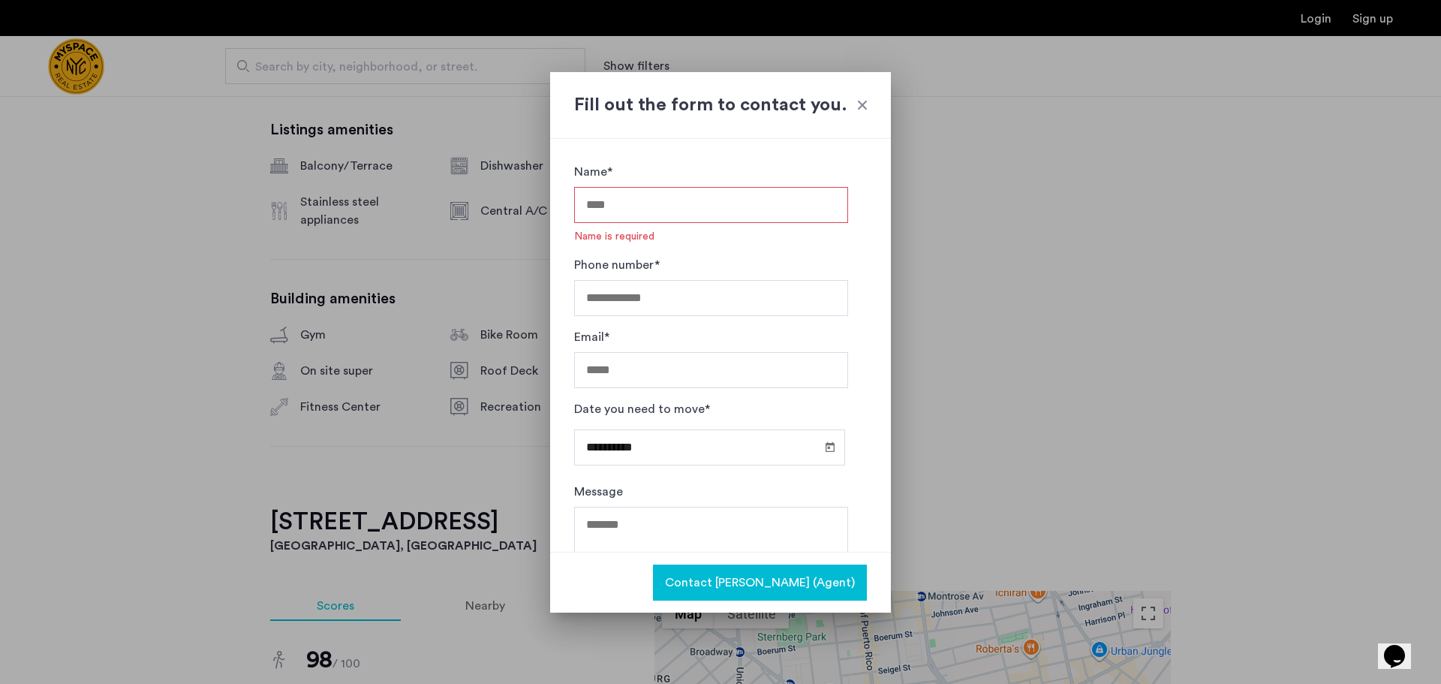
click at [859, 101] on div at bounding box center [862, 105] width 15 height 15
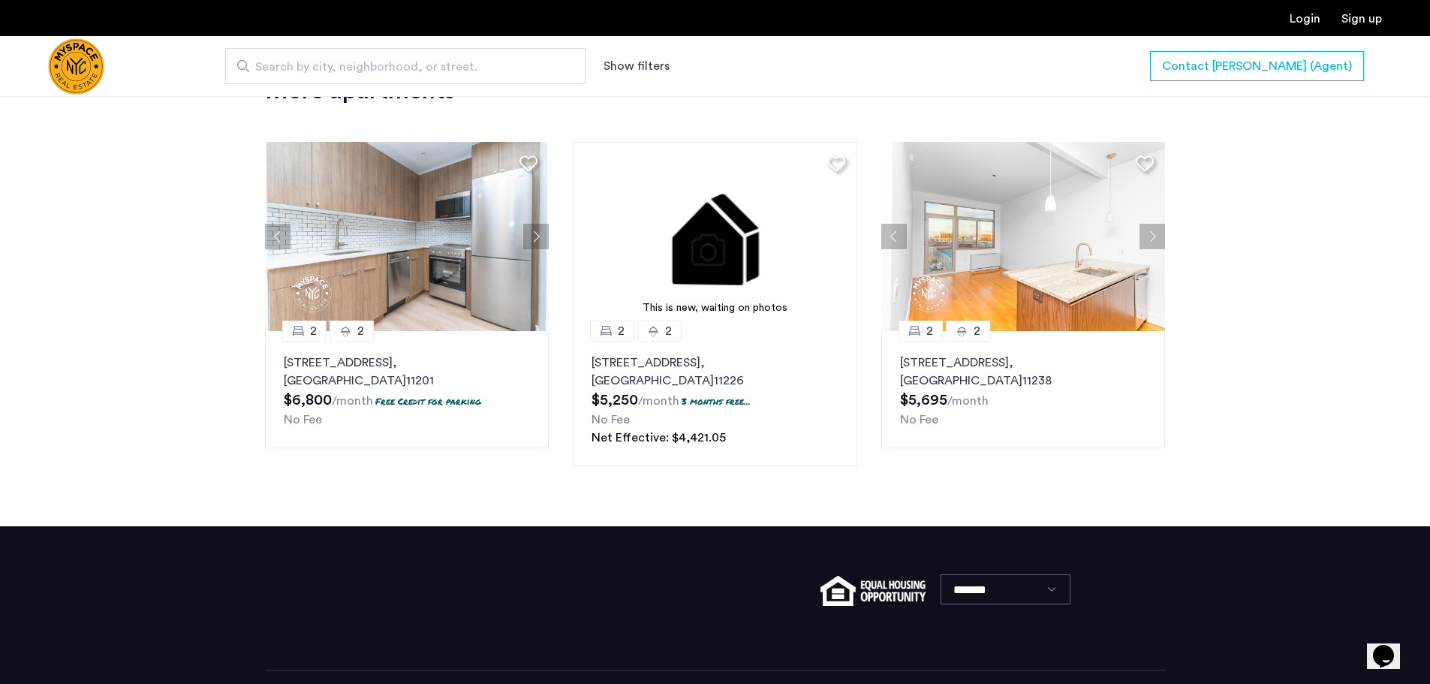
scroll to position [1823, 0]
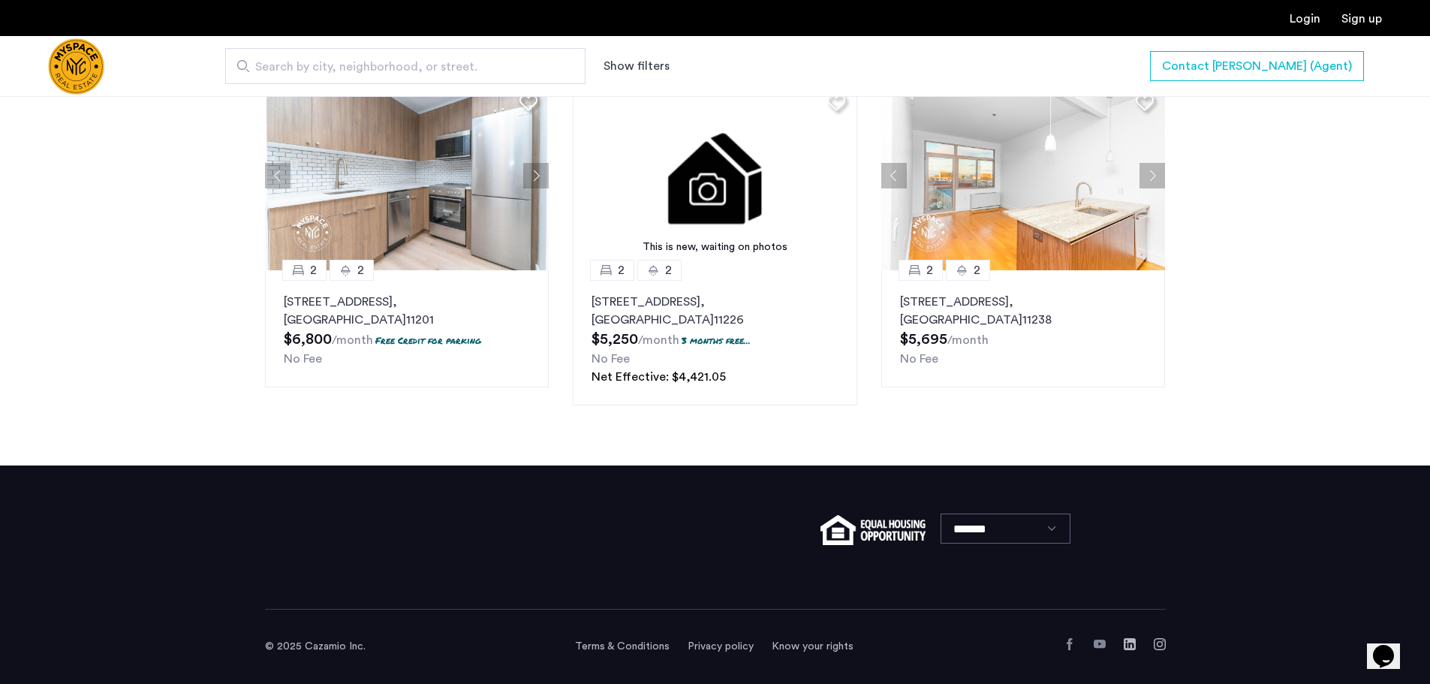
click at [1004, 535] on select "*******" at bounding box center [1006, 529] width 130 height 30
click at [941, 514] on select "*******" at bounding box center [1006, 529] width 130 height 30
click at [1389, 652] on icon "Chat widget" at bounding box center [1383, 656] width 21 height 23
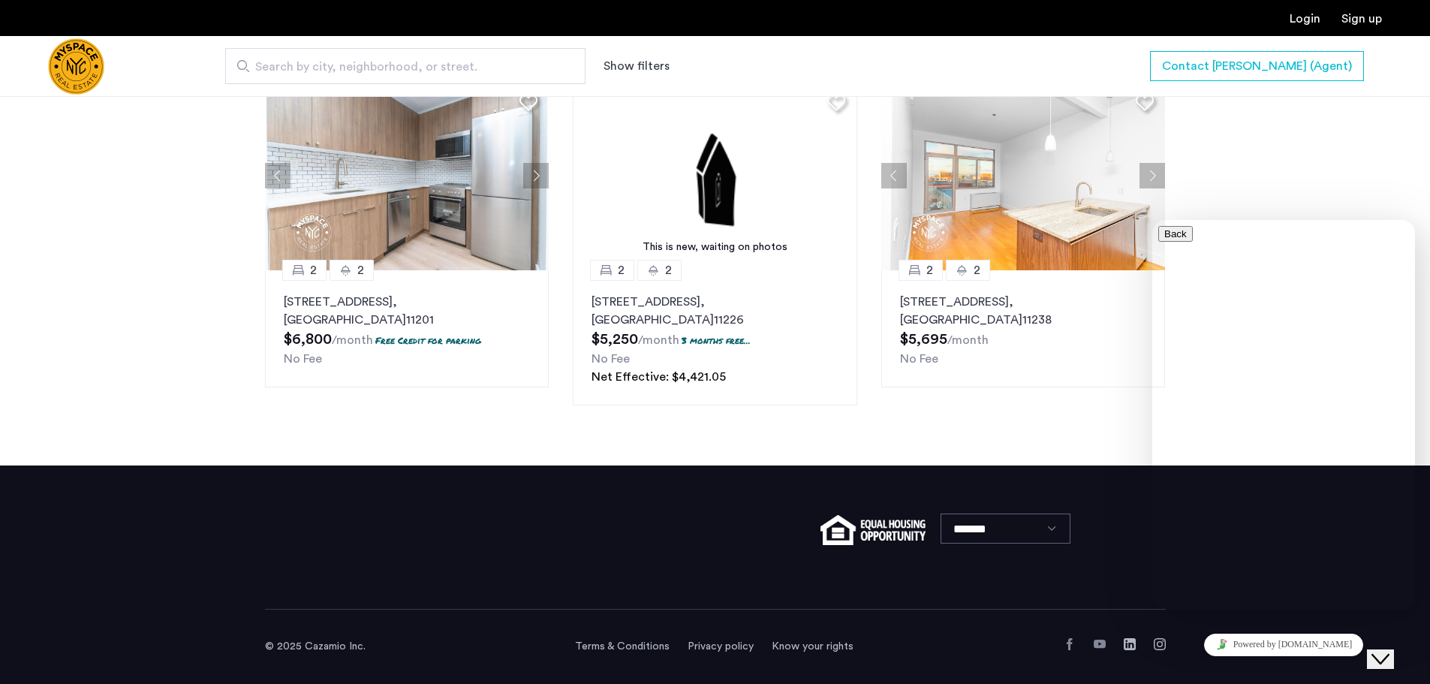
drag, startPoint x: 1215, startPoint y: 370, endPoint x: 1218, endPoint y: 393, distance: 22.7
click at [1215, 683] on input "* Name" at bounding box center [1223, 697] width 107 height 15
drag, startPoint x: 1223, startPoint y: 411, endPoint x: 1223, endPoint y: 434, distance: 23.3
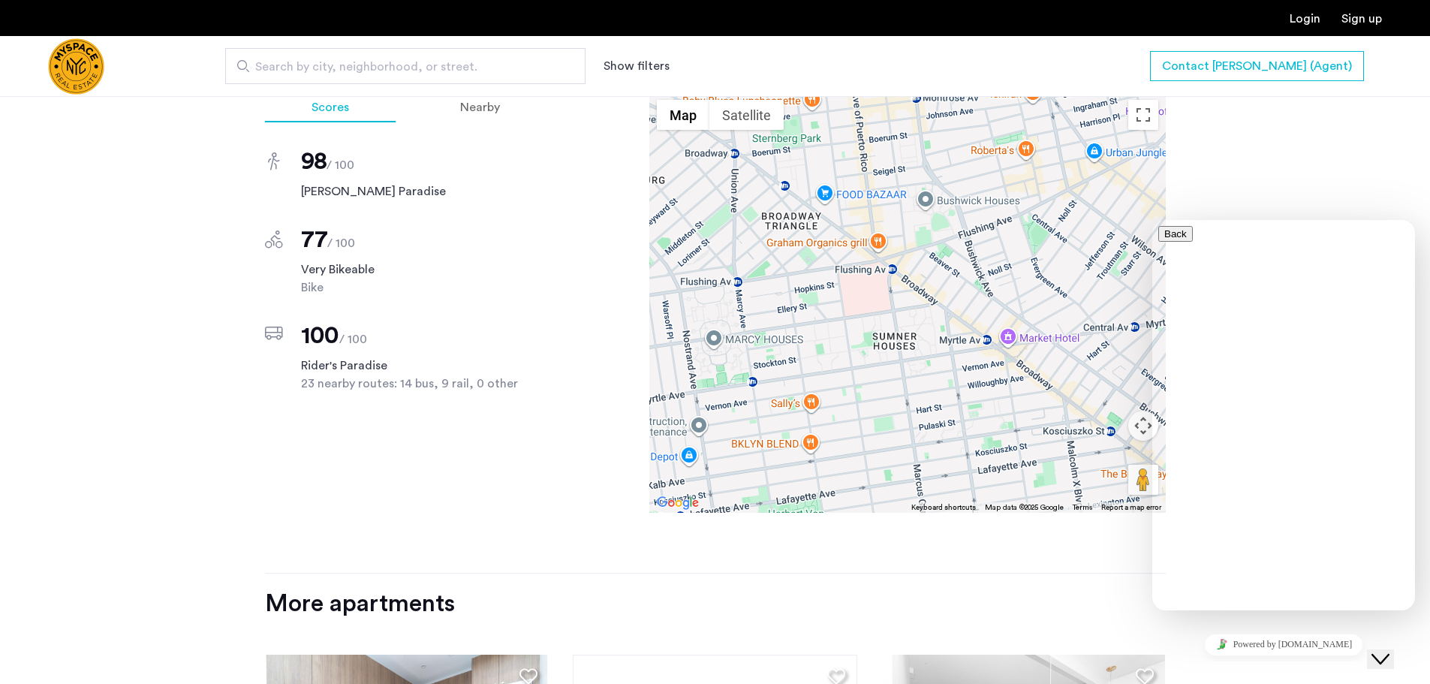
scroll to position [1222, 0]
